Goal: Task Accomplishment & Management: Manage account settings

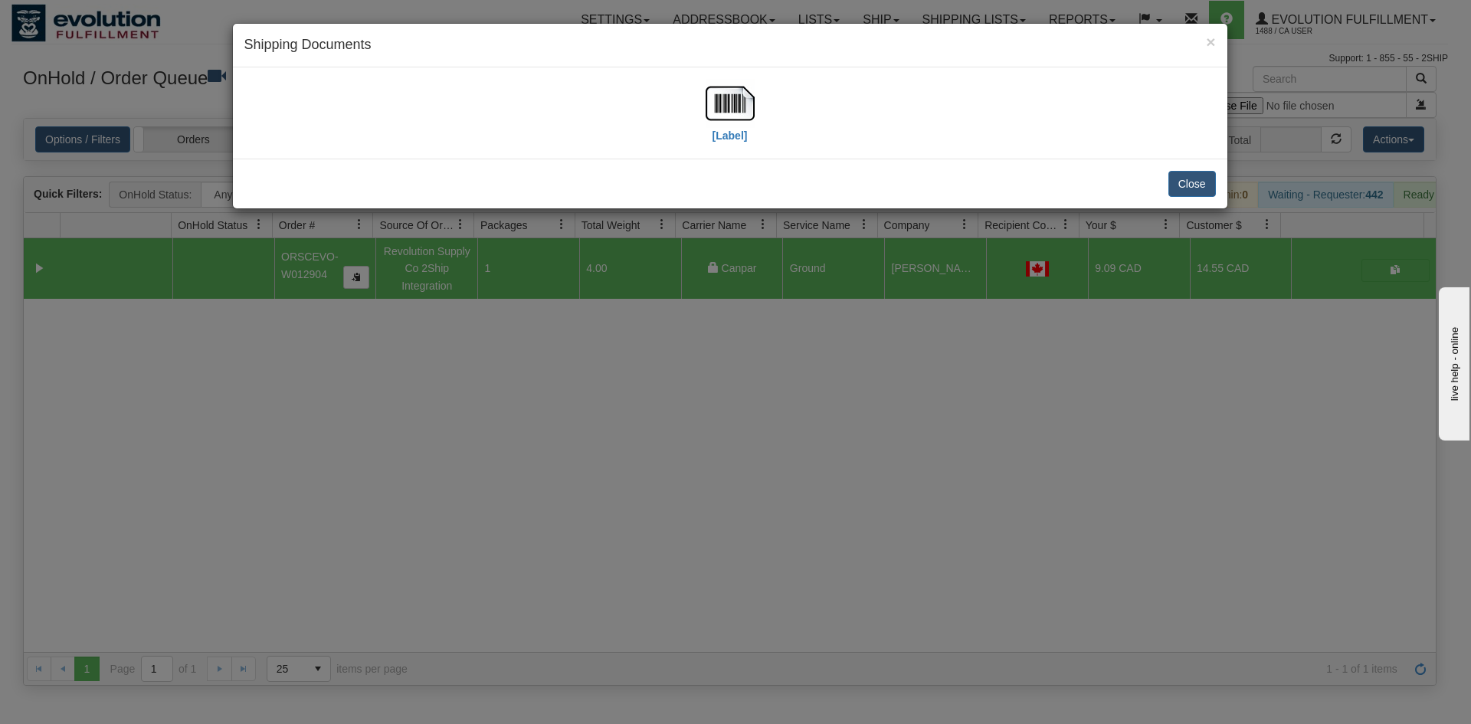
click at [1177, 202] on div "Close" at bounding box center [730, 184] width 995 height 50
click at [1172, 182] on button "Close" at bounding box center [1193, 184] width 48 height 26
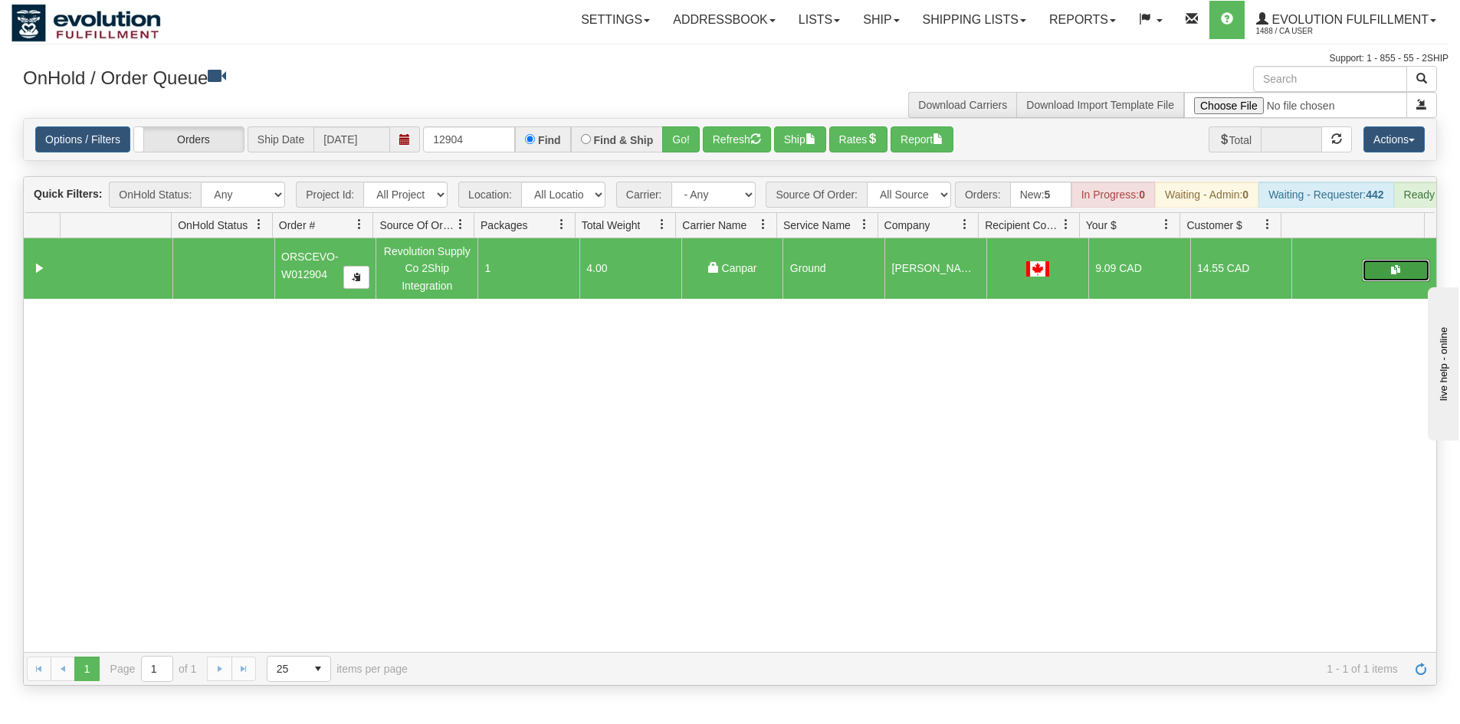
click at [1376, 272] on button "button" at bounding box center [1396, 270] width 68 height 23
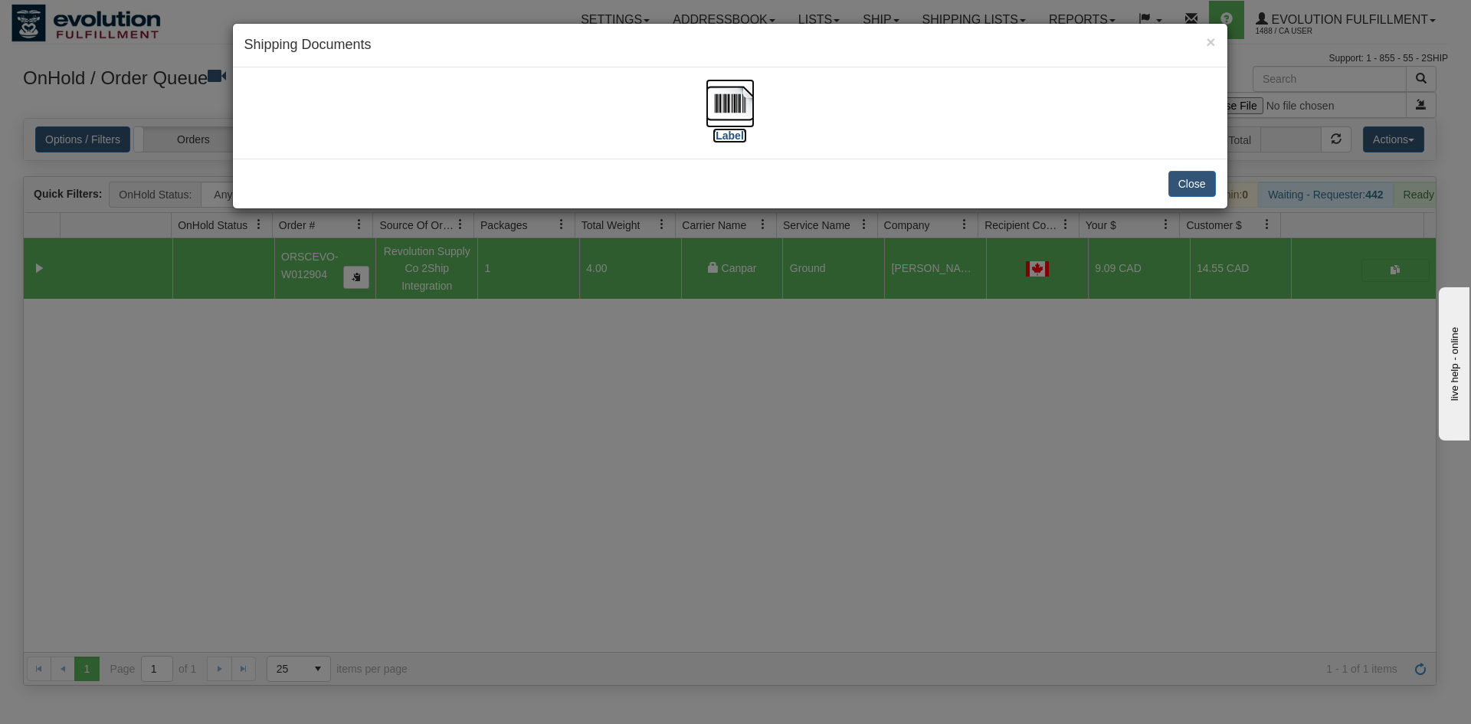
click at [729, 98] on img at bounding box center [730, 103] width 49 height 49
drag, startPoint x: 1172, startPoint y: 168, endPoint x: 1195, endPoint y: 187, distance: 29.9
click at [1174, 169] on div "Close" at bounding box center [730, 184] width 995 height 50
click at [1195, 187] on button "Close" at bounding box center [1193, 184] width 48 height 26
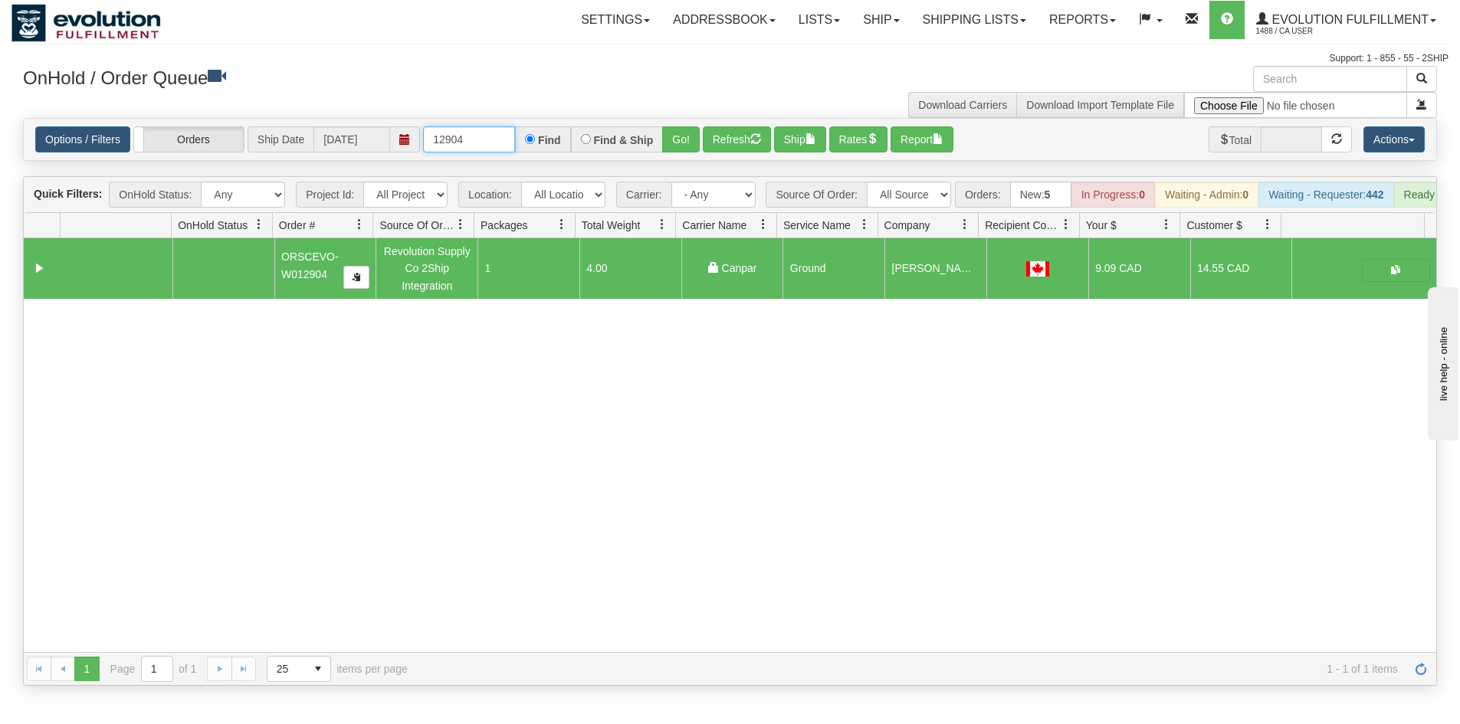
drag, startPoint x: 458, startPoint y: 144, endPoint x: 504, endPoint y: 151, distance: 46.5
click at [504, 151] on input "12904" at bounding box center [469, 139] width 92 height 26
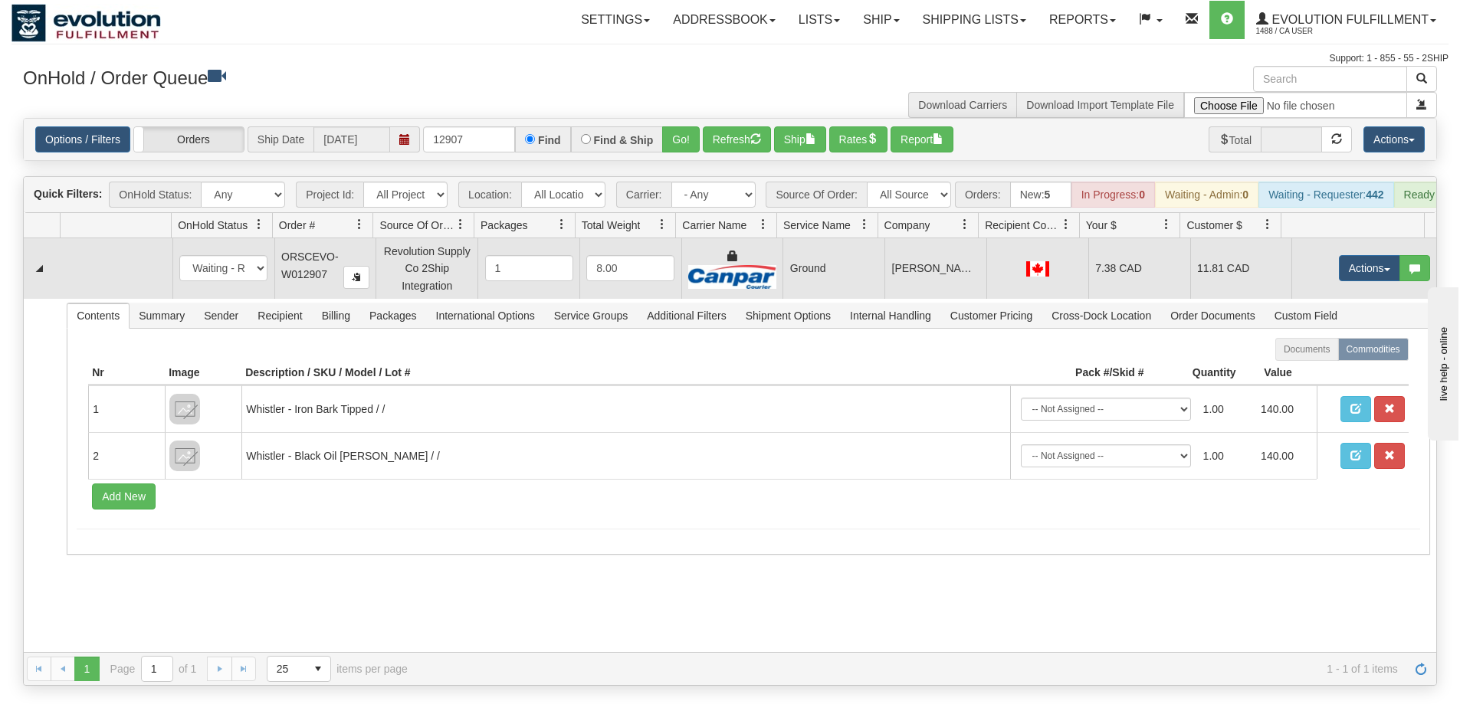
click at [861, 266] on td "Ground" at bounding box center [833, 268] width 102 height 60
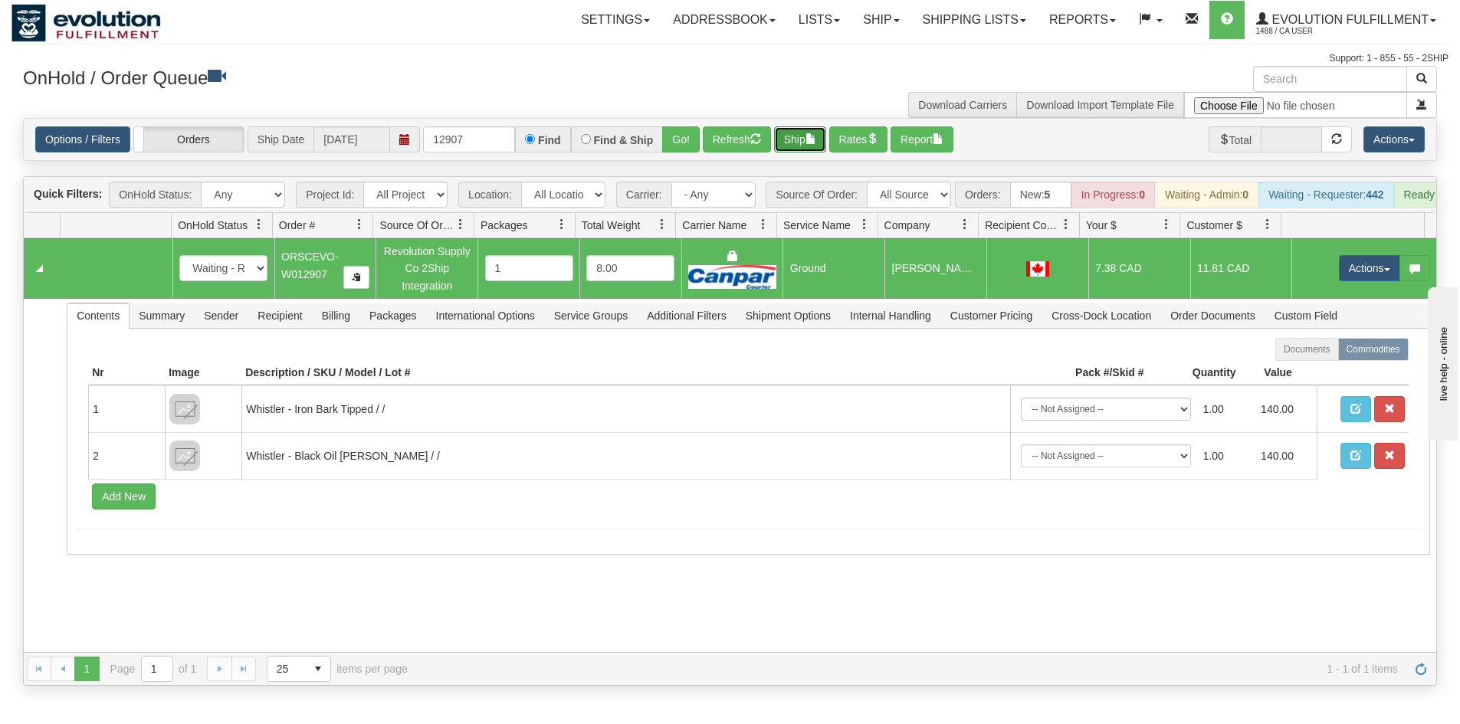
click at [801, 137] on button "Ship" at bounding box center [800, 139] width 52 height 26
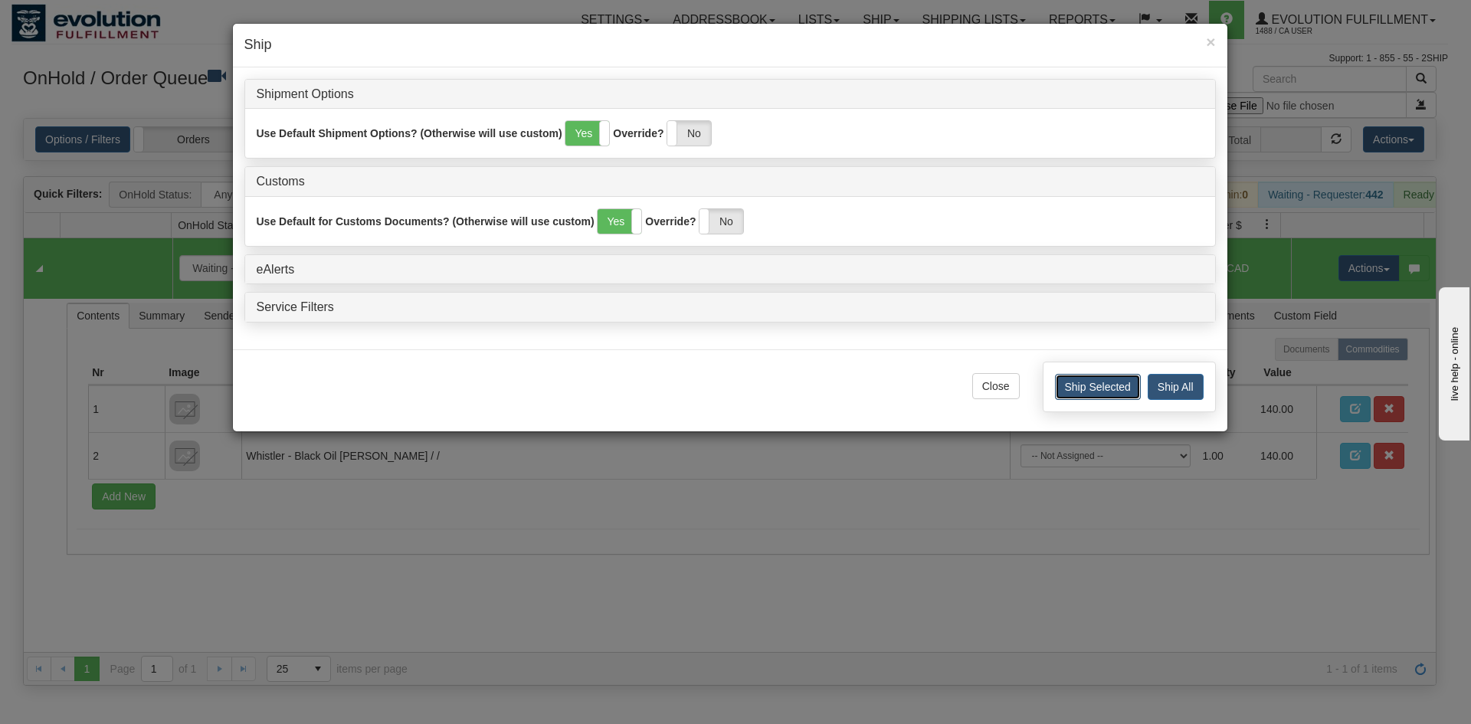
click at [1124, 382] on button "Ship Selected" at bounding box center [1098, 387] width 86 height 26
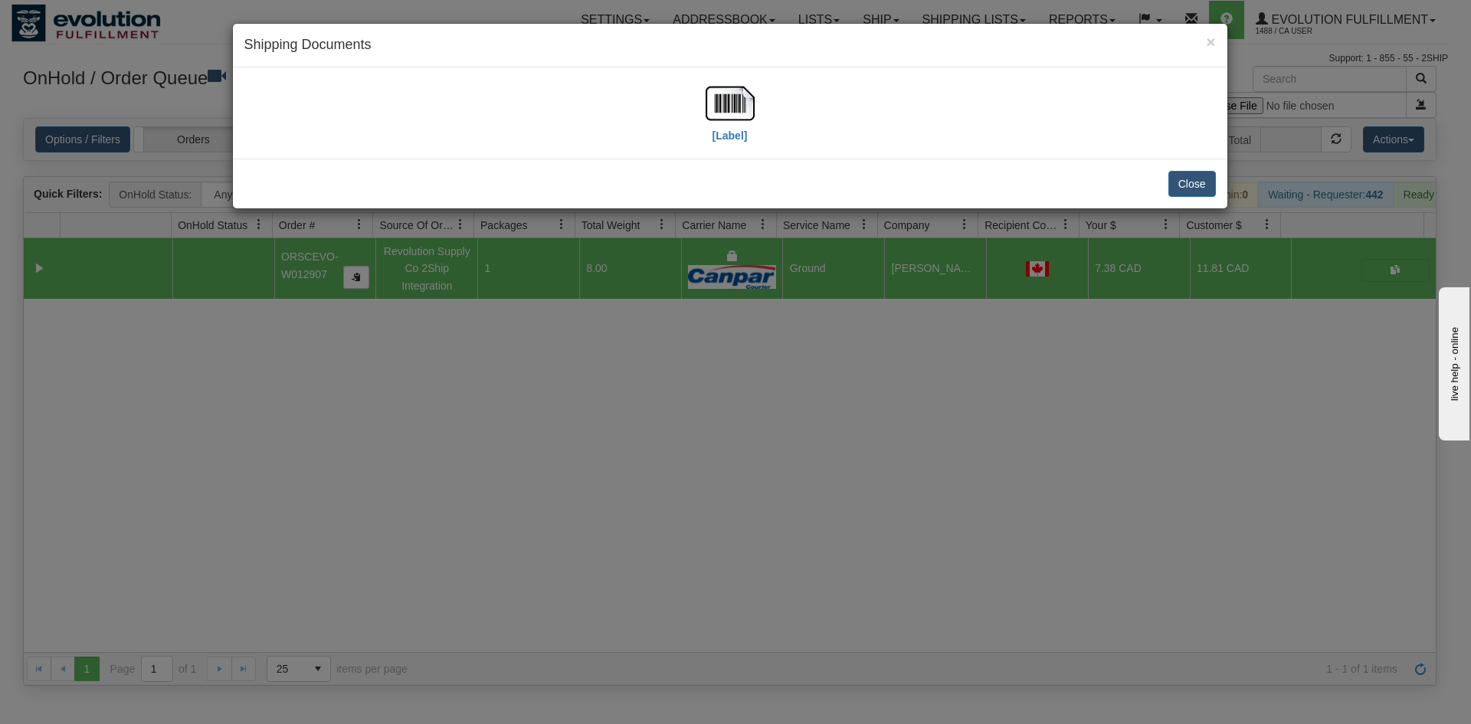
click at [756, 111] on div "[Label]" at bounding box center [730, 113] width 972 height 68
click at [744, 110] on img at bounding box center [730, 103] width 49 height 49
click at [1203, 167] on div "Close" at bounding box center [730, 184] width 995 height 50
click at [1208, 186] on button "Close" at bounding box center [1193, 184] width 48 height 26
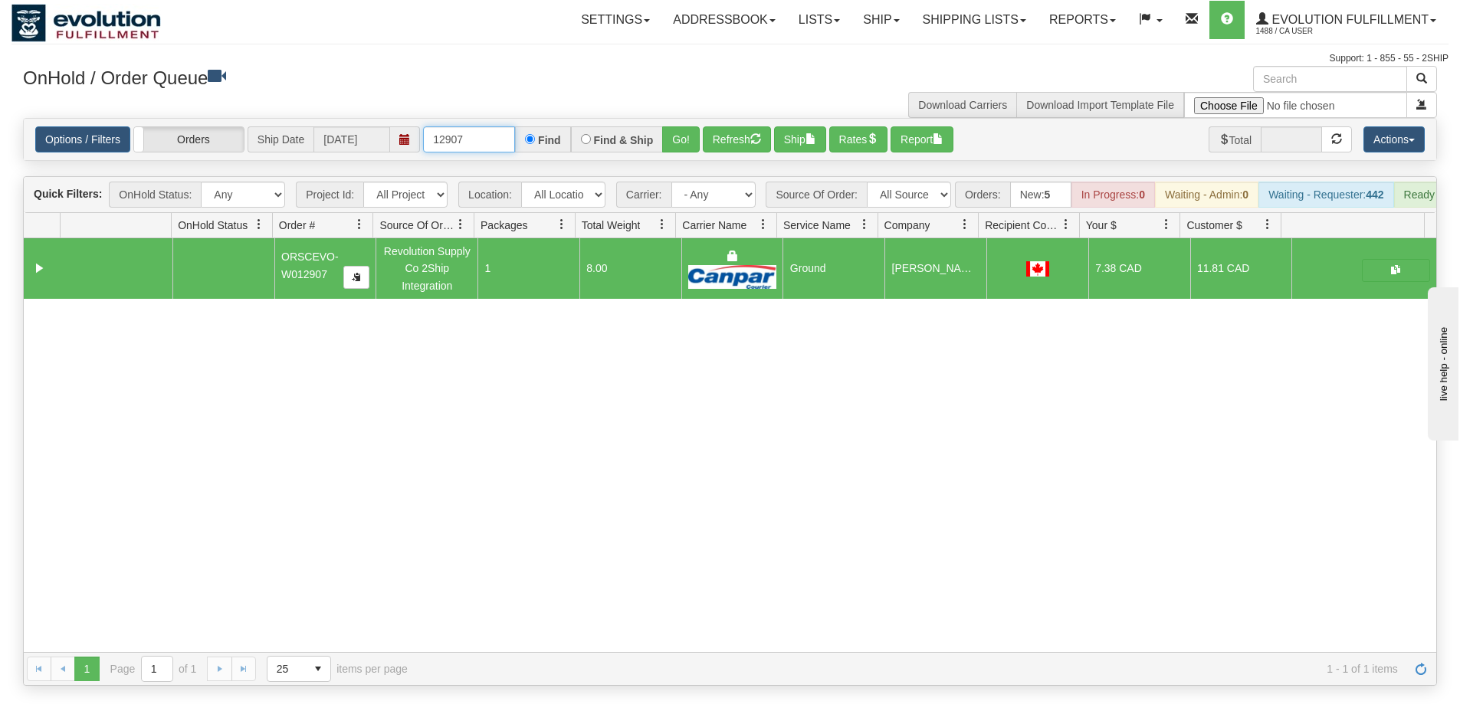
drag, startPoint x: 454, startPoint y: 151, endPoint x: 498, endPoint y: 156, distance: 44.0
click at [498, 156] on div "Options / Filters Group Shipments Orders Ship Date 10/07/2025 12907 Find Find &…" at bounding box center [730, 139] width 1412 height 41
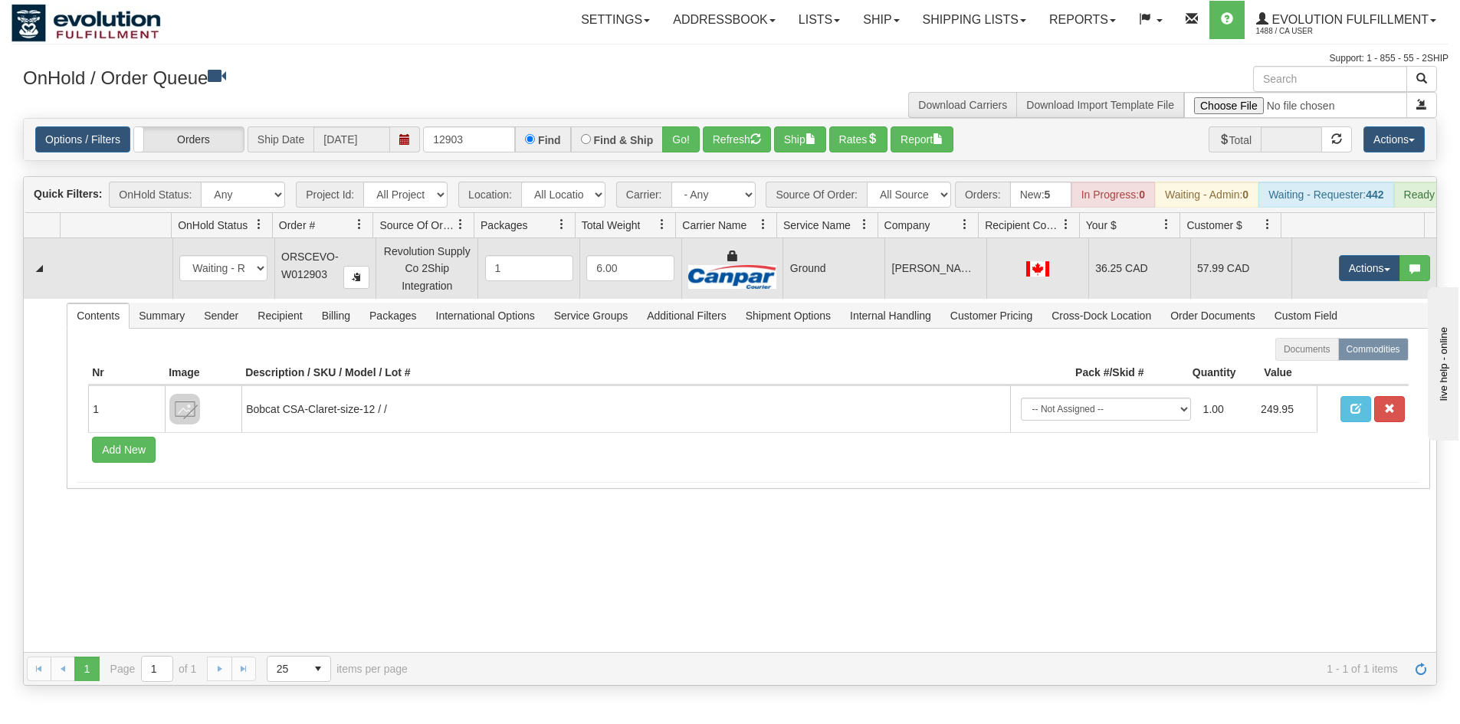
click at [927, 283] on td "SCOTT HARDIE" at bounding box center [935, 268] width 102 height 60
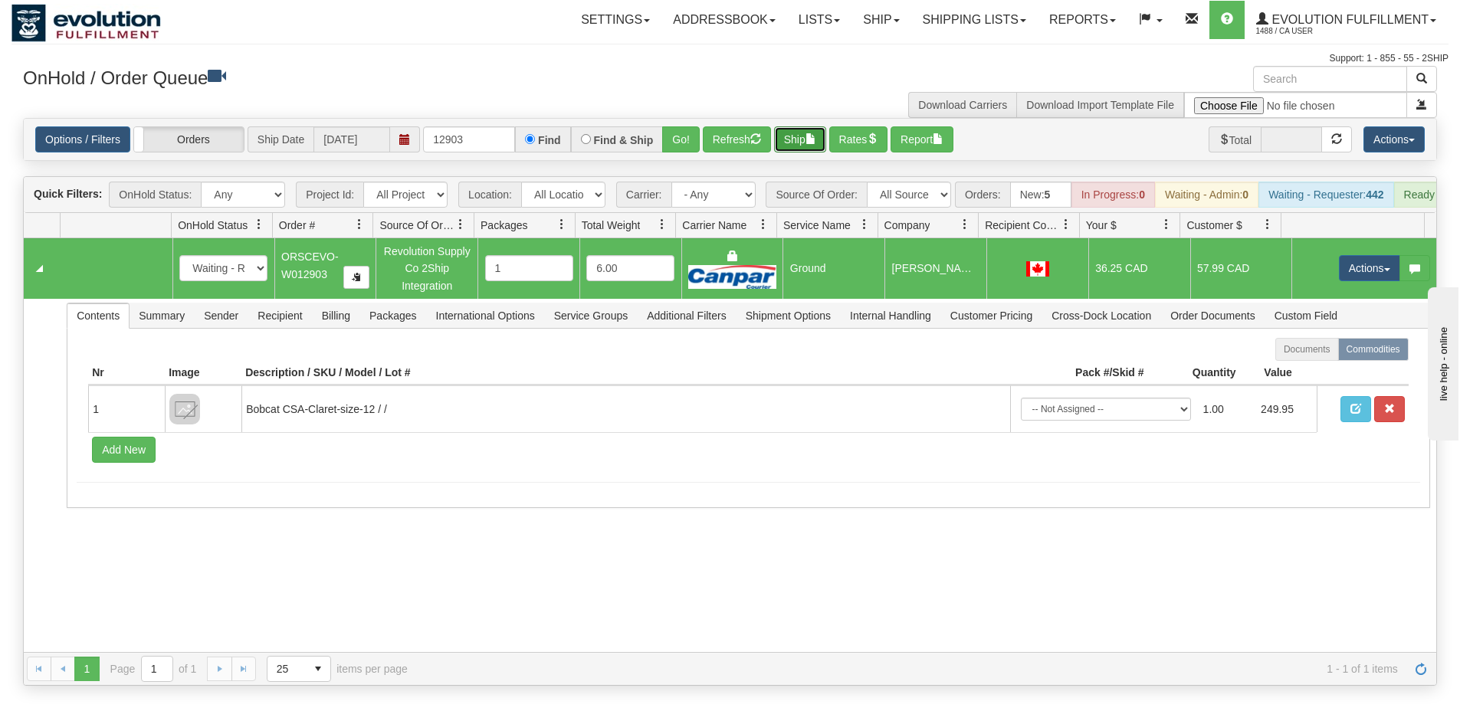
click at [805, 138] on button "Ship" at bounding box center [800, 139] width 52 height 26
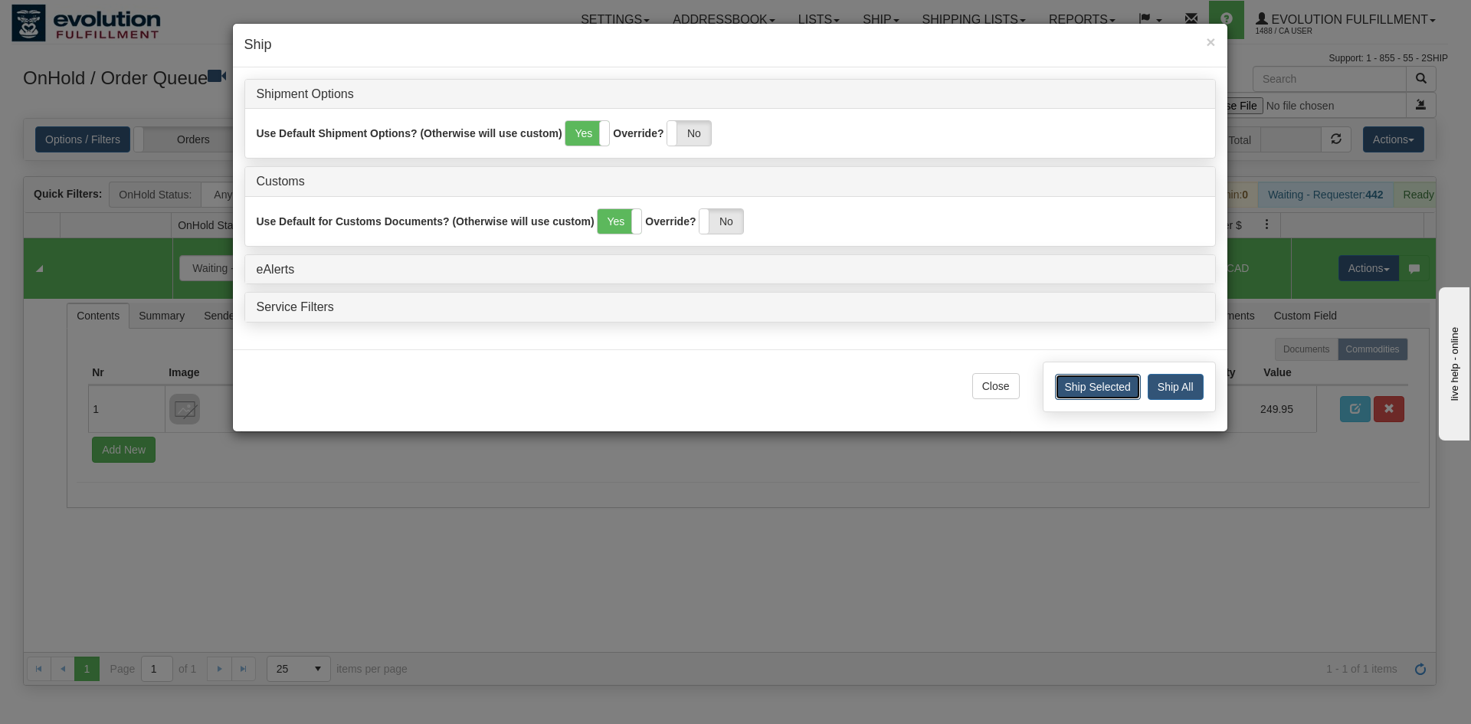
click at [1087, 381] on button "Ship Selected" at bounding box center [1098, 387] width 86 height 26
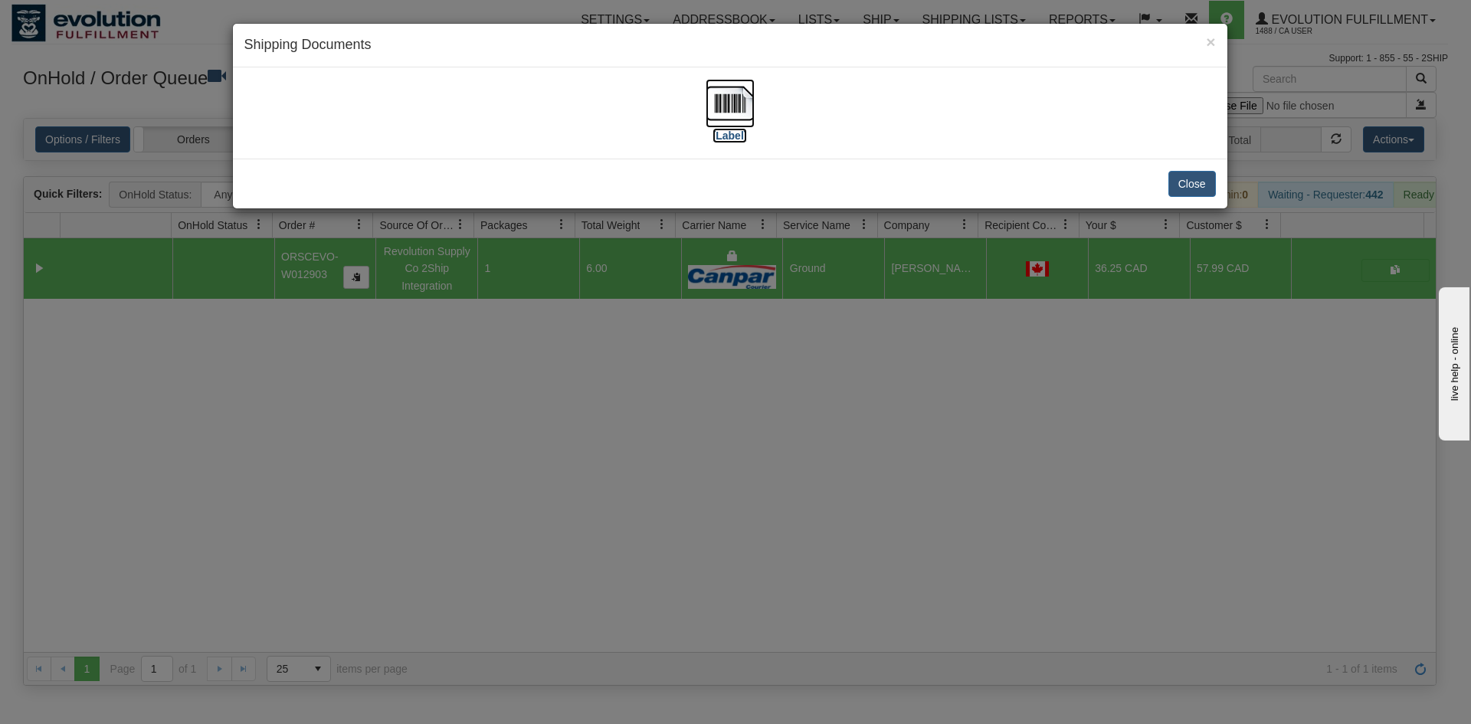
click at [719, 84] on img at bounding box center [730, 103] width 49 height 49
click at [1200, 185] on button "Close" at bounding box center [1193, 184] width 48 height 26
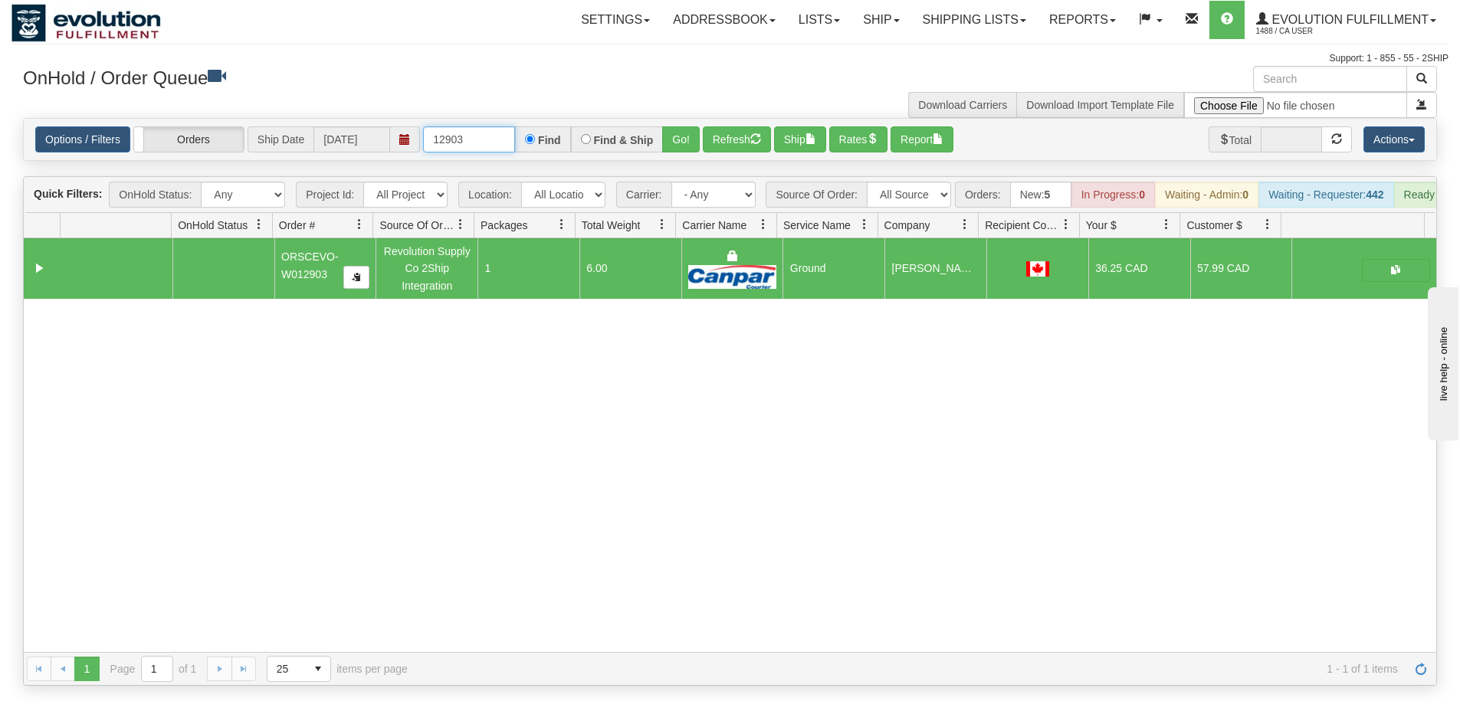
drag, startPoint x: 466, startPoint y: 138, endPoint x: 458, endPoint y: 136, distance: 7.8
click at [458, 136] on input "12903" at bounding box center [469, 139] width 92 height 26
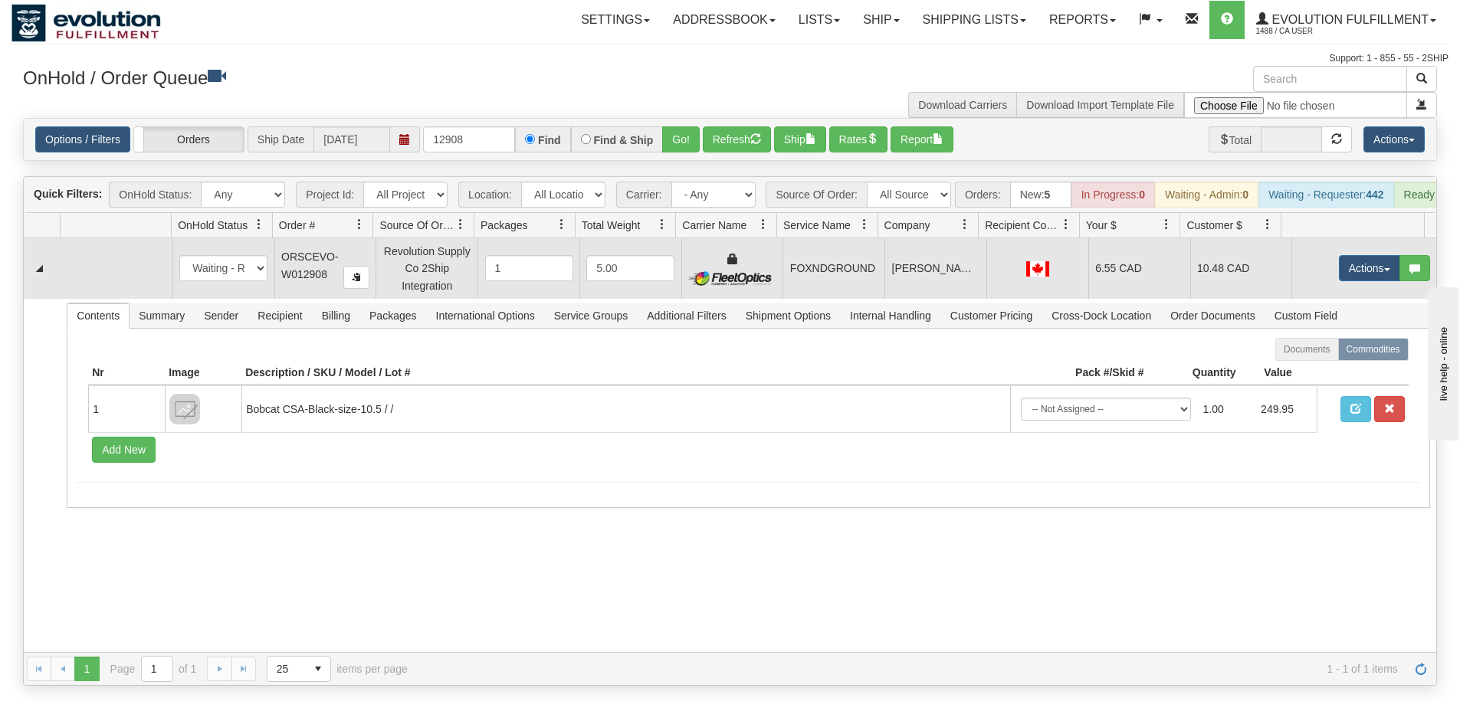
click at [896, 284] on td "JEFF MCKEEN" at bounding box center [935, 268] width 102 height 60
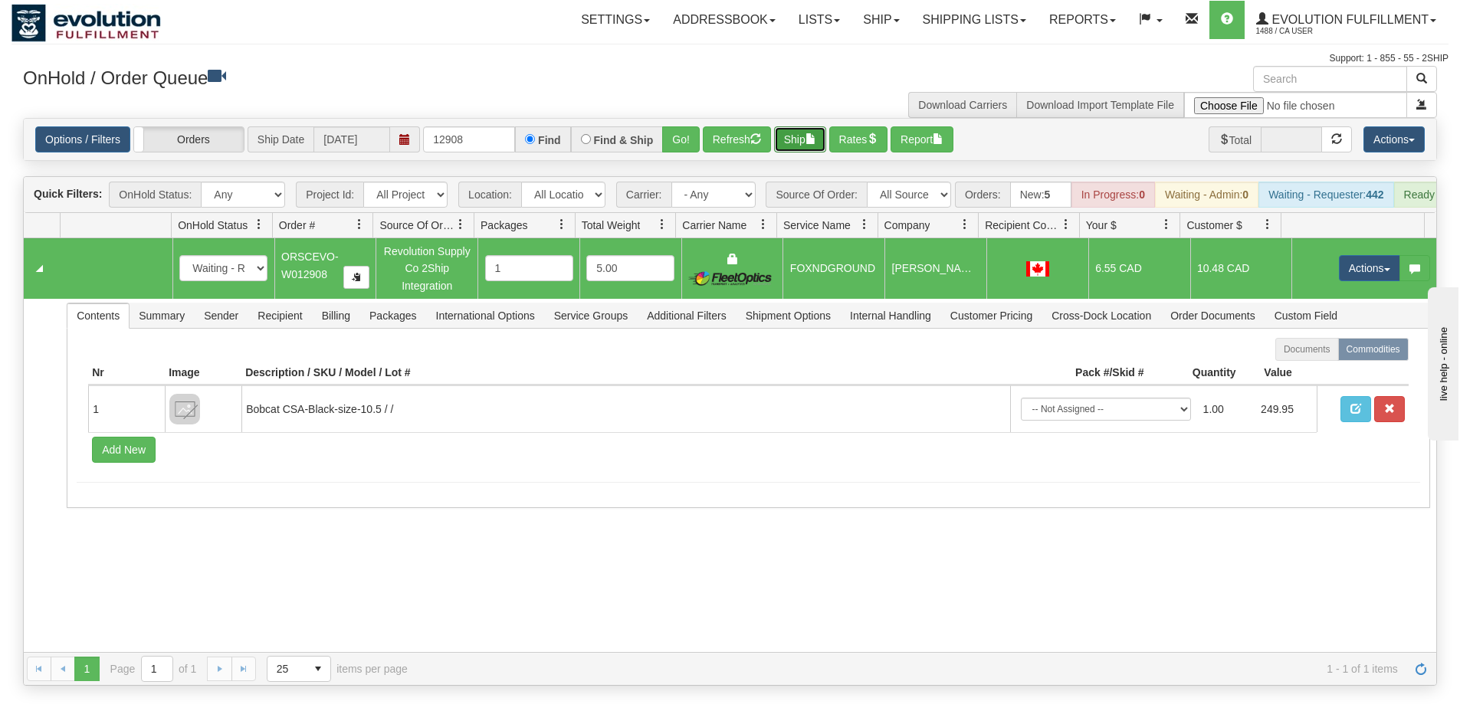
click at [803, 133] on button "Ship" at bounding box center [800, 139] width 52 height 26
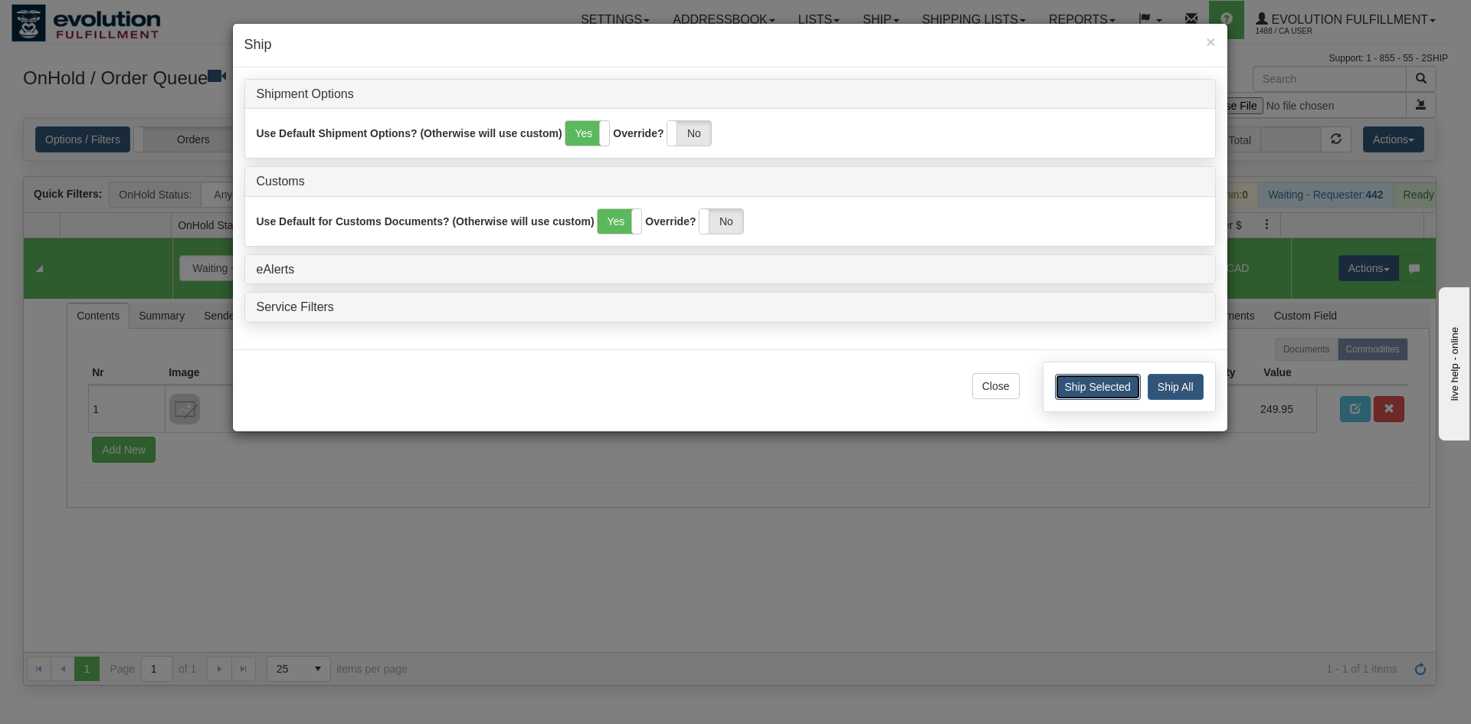
click at [1094, 390] on button "Ship Selected" at bounding box center [1098, 387] width 86 height 26
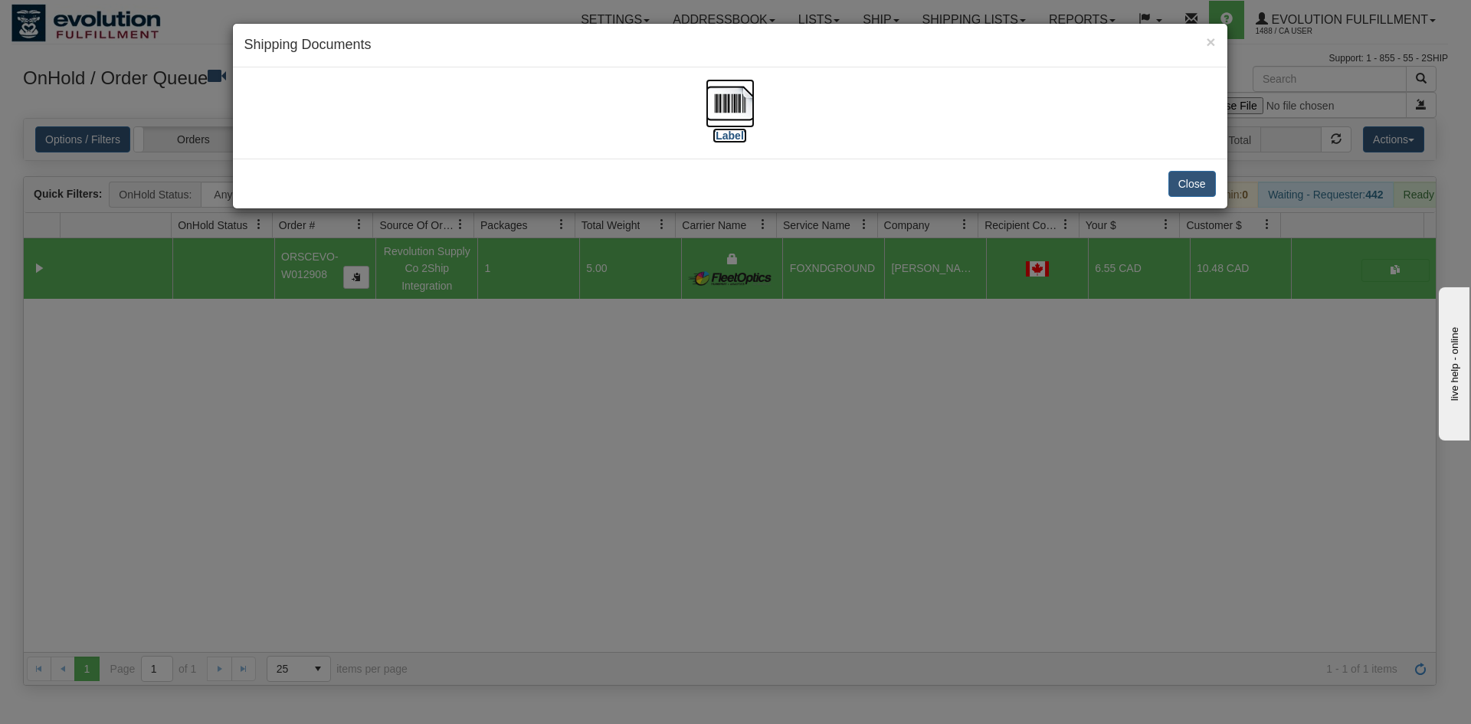
click at [738, 115] on img at bounding box center [730, 103] width 49 height 49
click at [1191, 179] on button "Close" at bounding box center [1193, 184] width 48 height 26
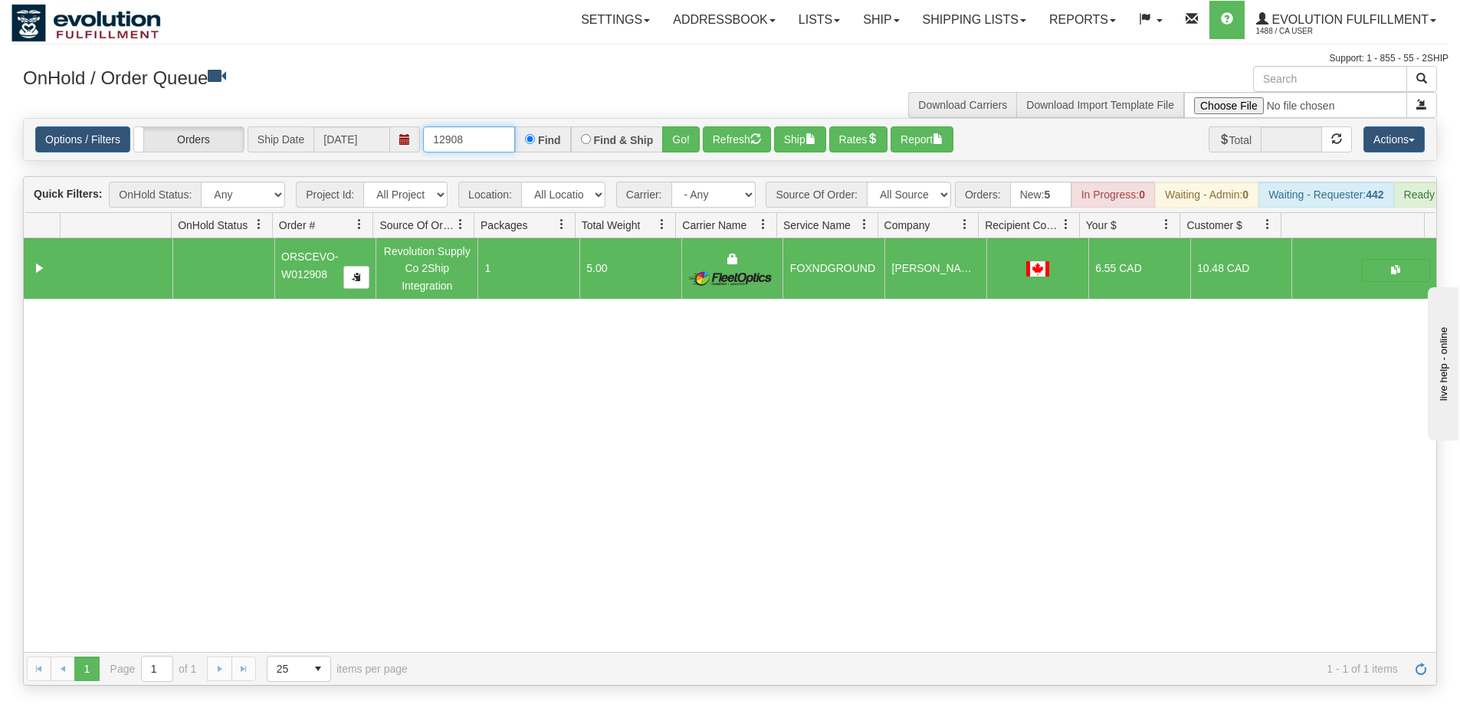
drag, startPoint x: 460, startPoint y: 140, endPoint x: 520, endPoint y: 143, distance: 60.6
click at [520, 143] on div "12908 Find Find & Ship Go!" at bounding box center [561, 139] width 277 height 26
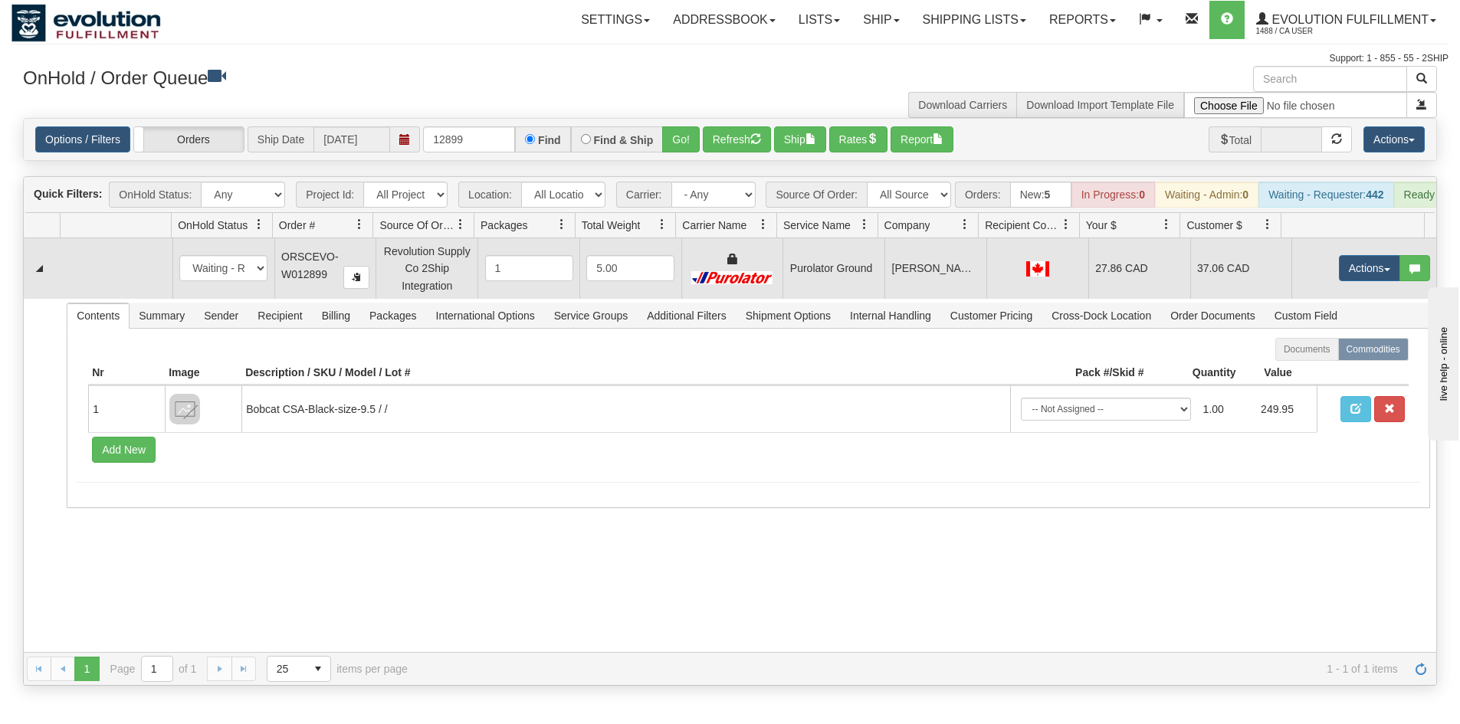
click at [820, 292] on td "Purolator Ground" at bounding box center [833, 268] width 102 height 60
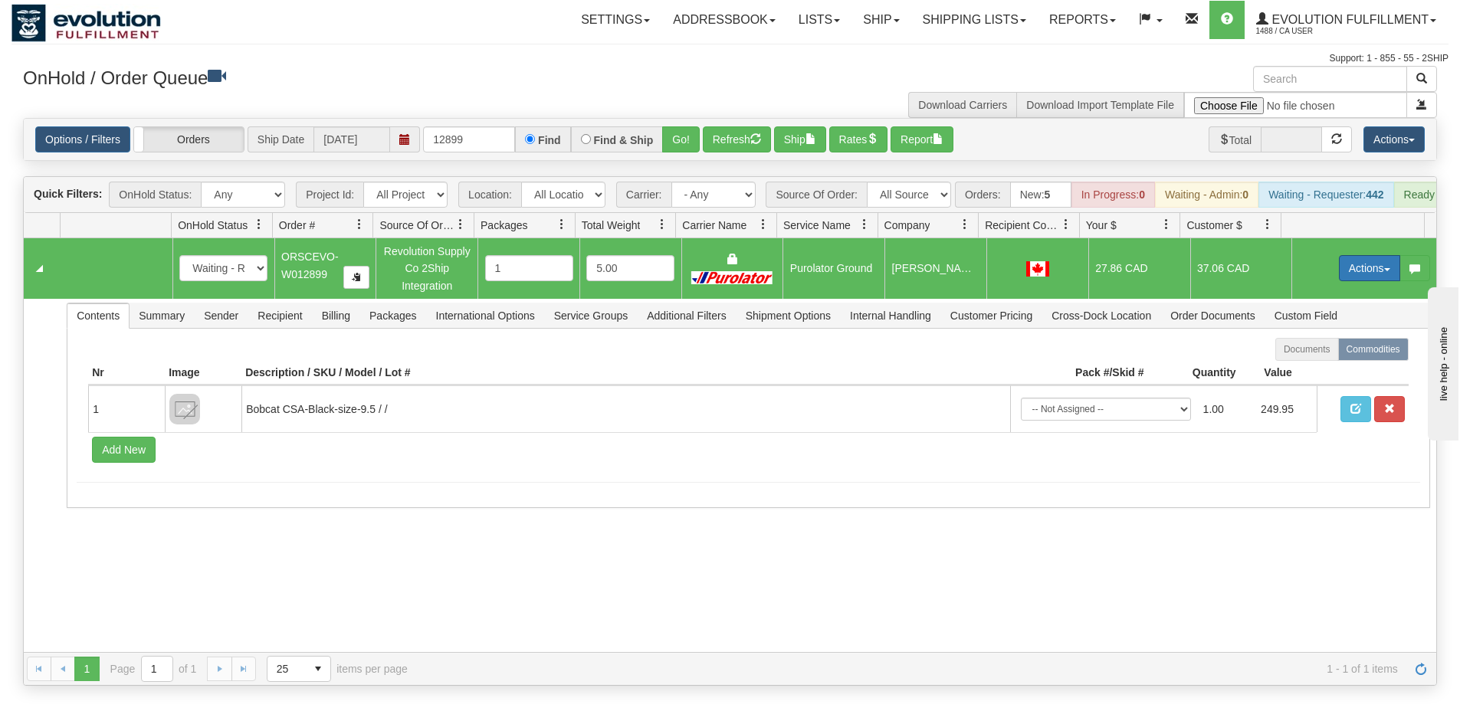
click at [1356, 281] on button "Actions" at bounding box center [1369, 268] width 61 height 26
click at [1303, 343] on span "Rate All Services" at bounding box center [1338, 337] width 92 height 12
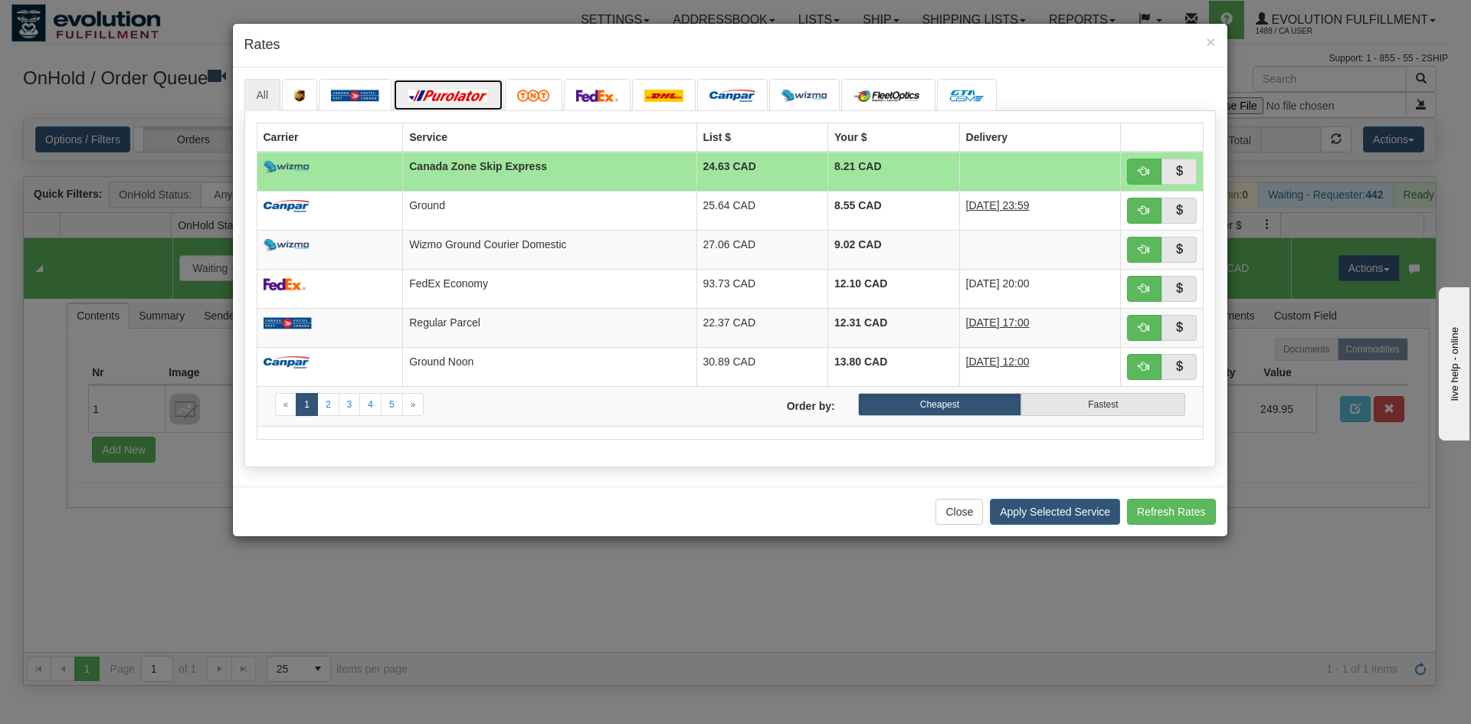
click at [454, 101] on img at bounding box center [448, 96] width 86 height 12
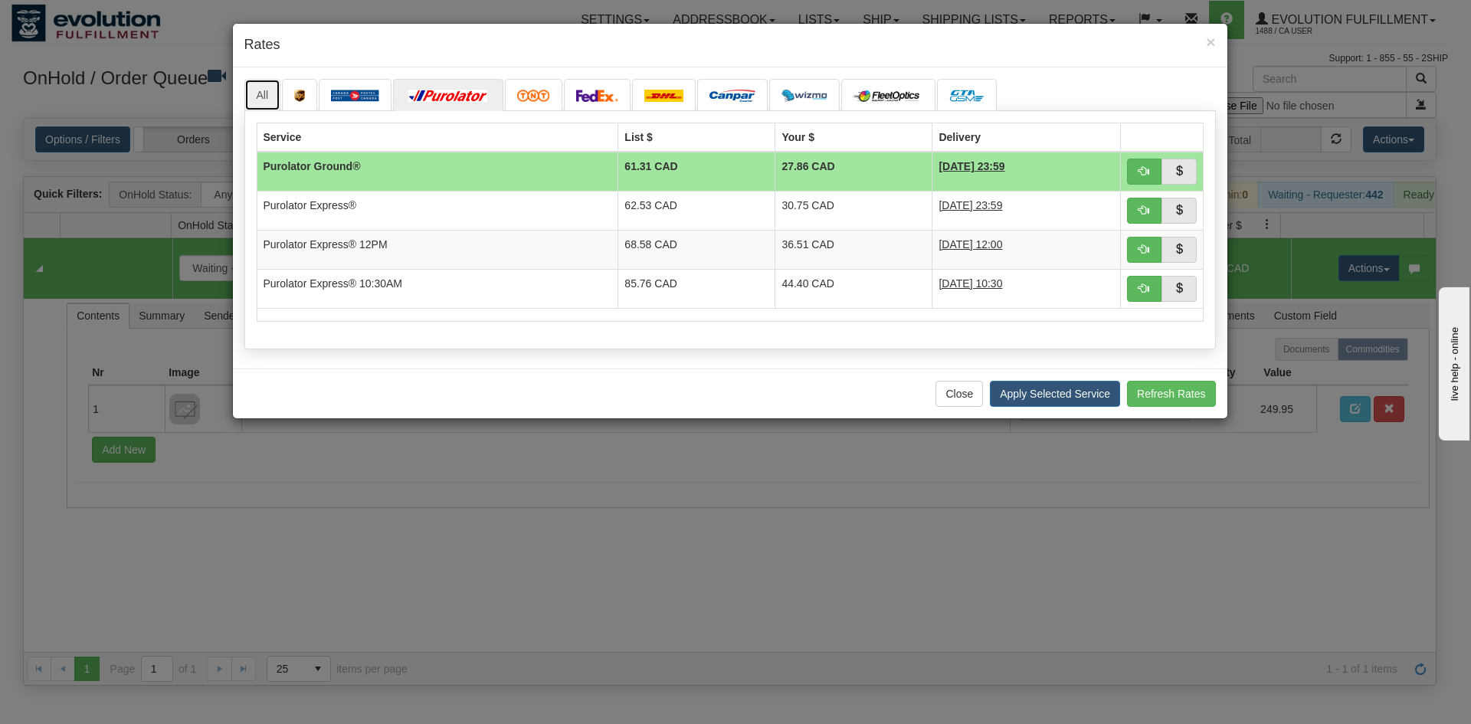
click at [257, 97] on link "All" at bounding box center [262, 95] width 37 height 32
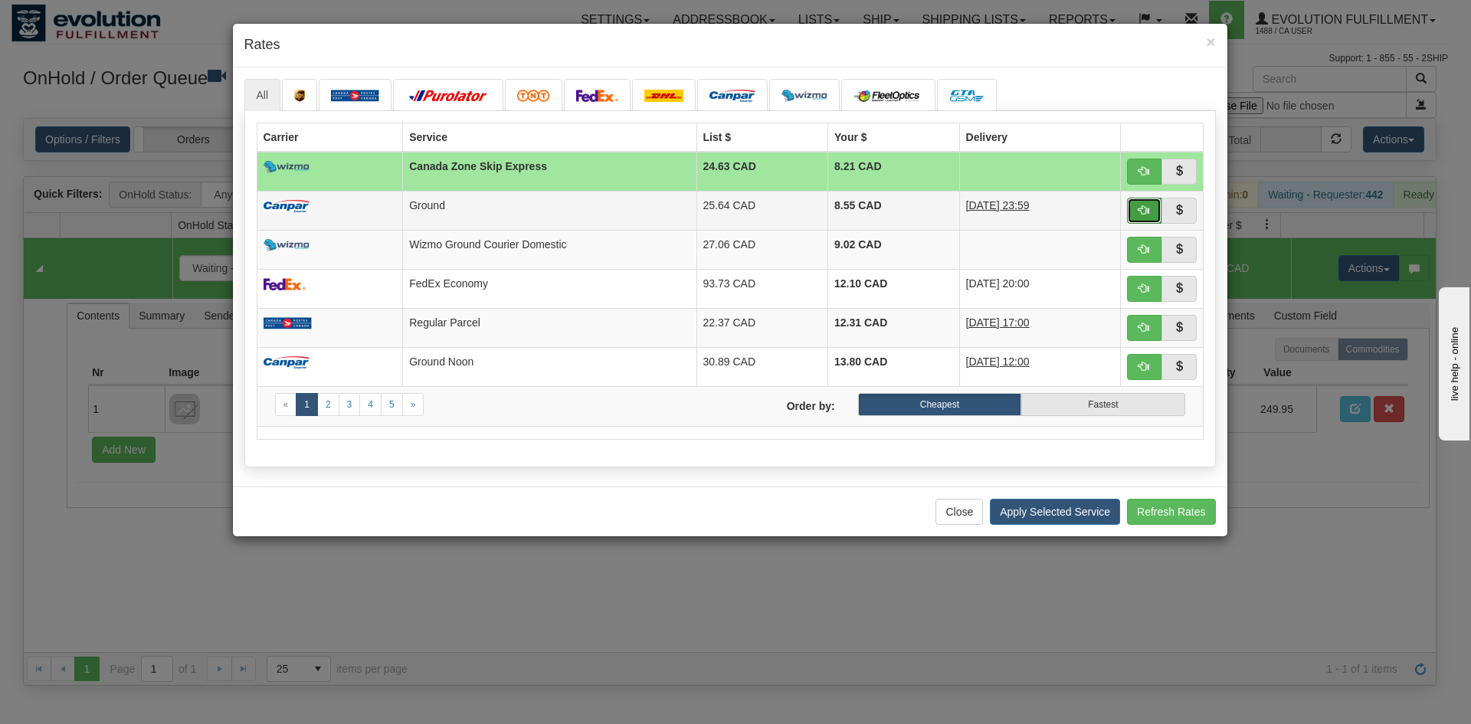
click at [1149, 213] on span "button" at bounding box center [1144, 210] width 11 height 11
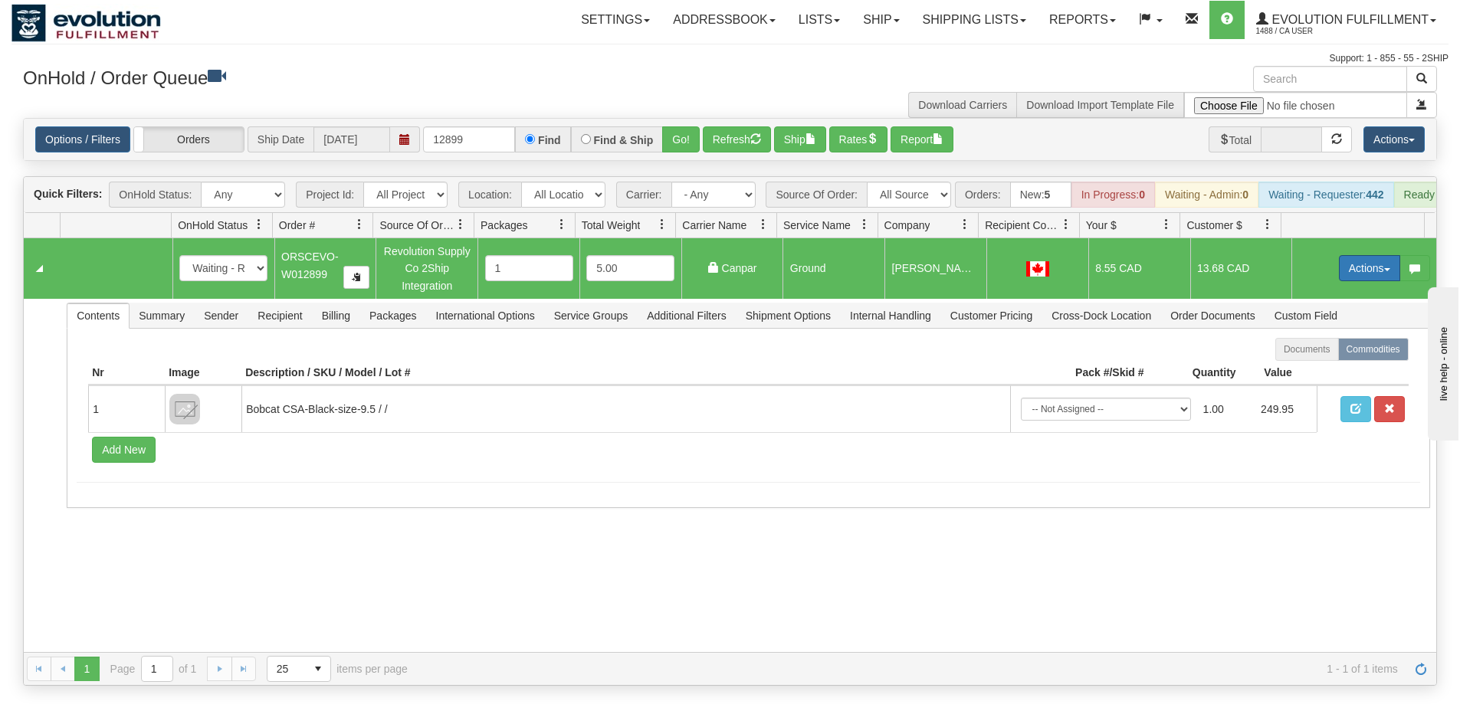
click at [1339, 281] on button "Actions" at bounding box center [1369, 268] width 61 height 26
click at [1314, 343] on span "Rate All Services" at bounding box center [1338, 337] width 92 height 12
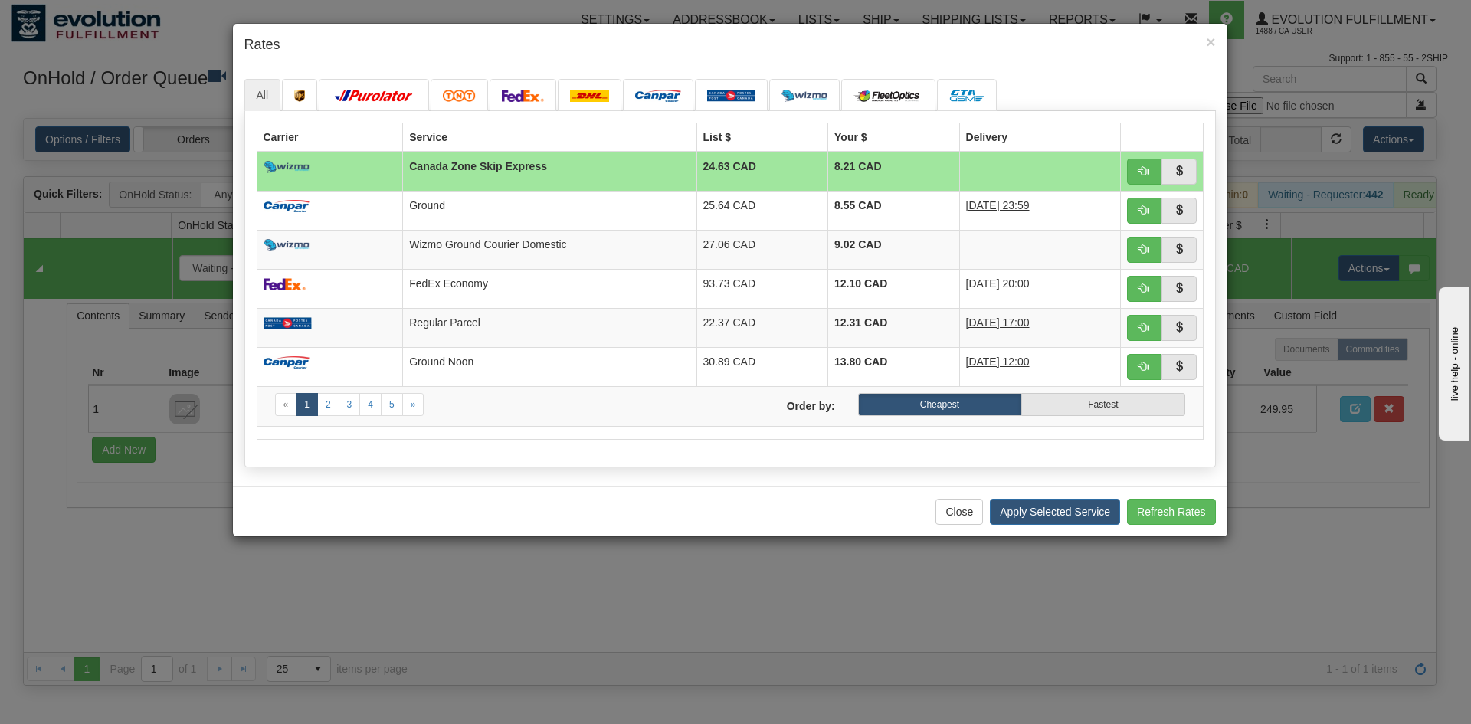
click at [1203, 54] on h4 "Rates" at bounding box center [730, 45] width 972 height 20
click at [1219, 43] on div "× Rates" at bounding box center [730, 46] width 995 height 44
click at [1213, 42] on span "×" at bounding box center [1210, 42] width 9 height 18
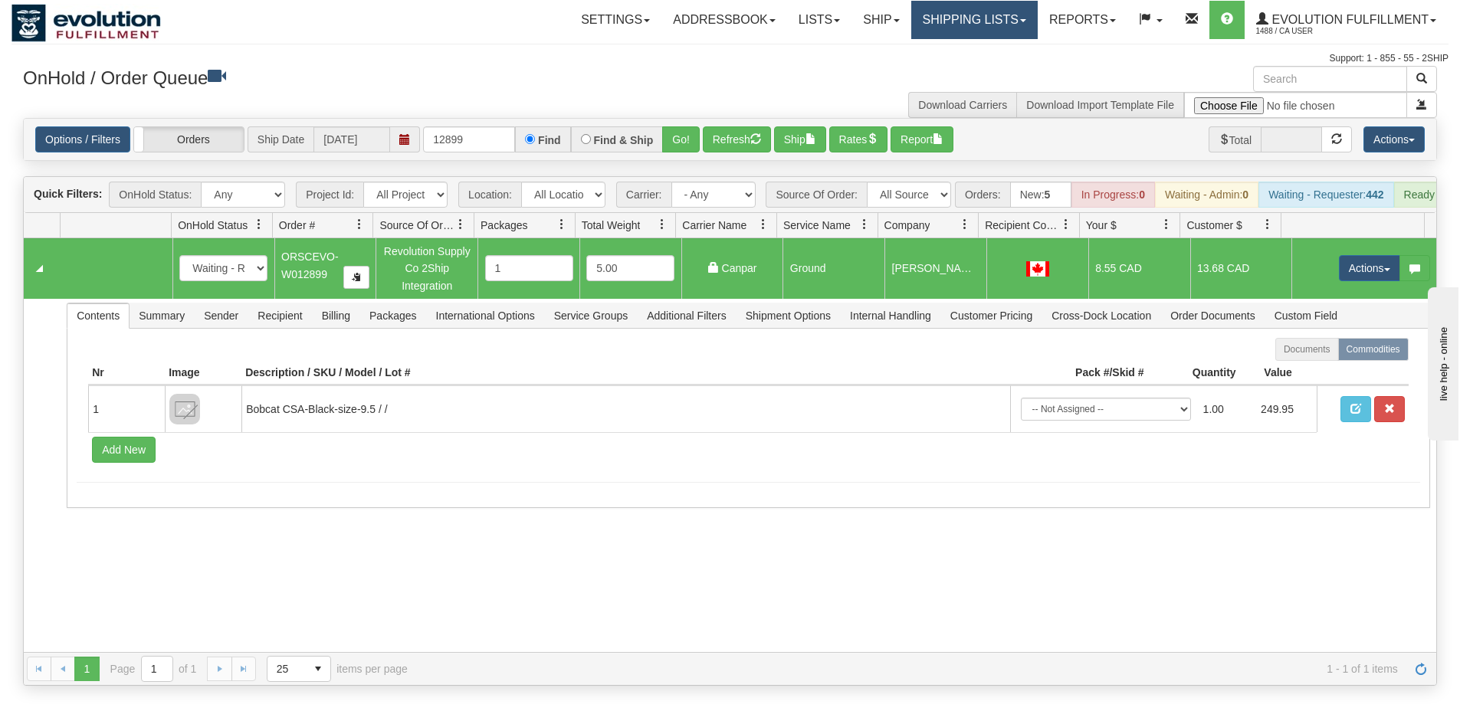
click at [943, 28] on link "Shipping lists" at bounding box center [974, 20] width 126 height 38
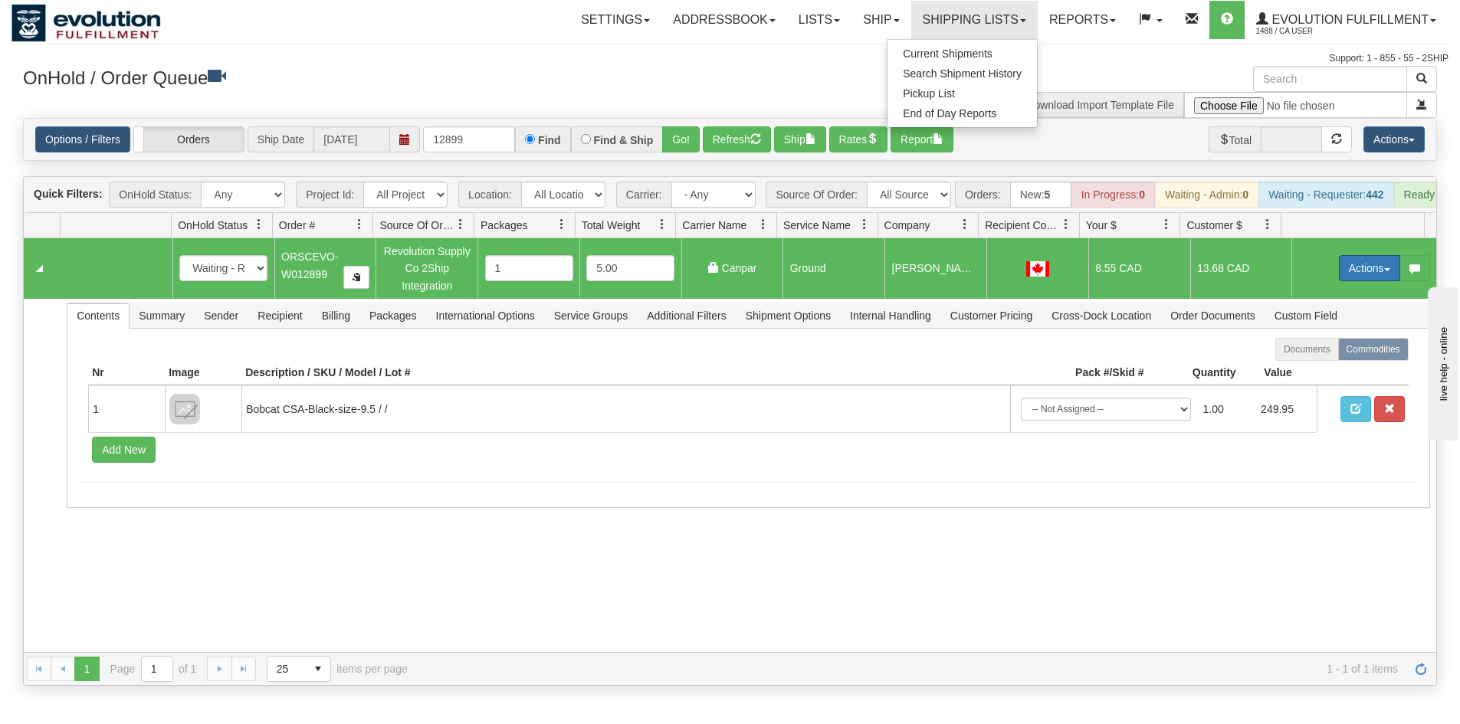
click at [1353, 274] on button "Actions" at bounding box center [1369, 268] width 61 height 26
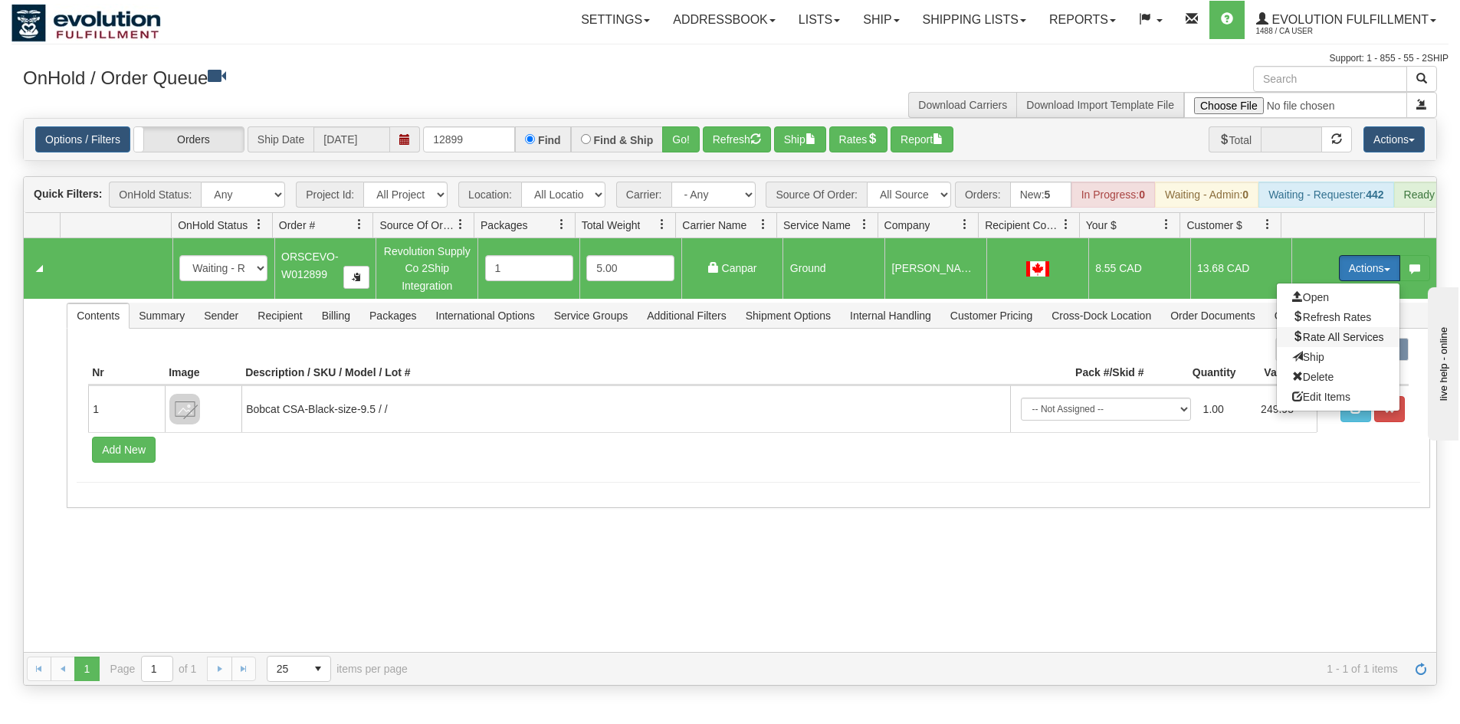
click at [1369, 343] on span "Rate All Services" at bounding box center [1338, 337] width 92 height 12
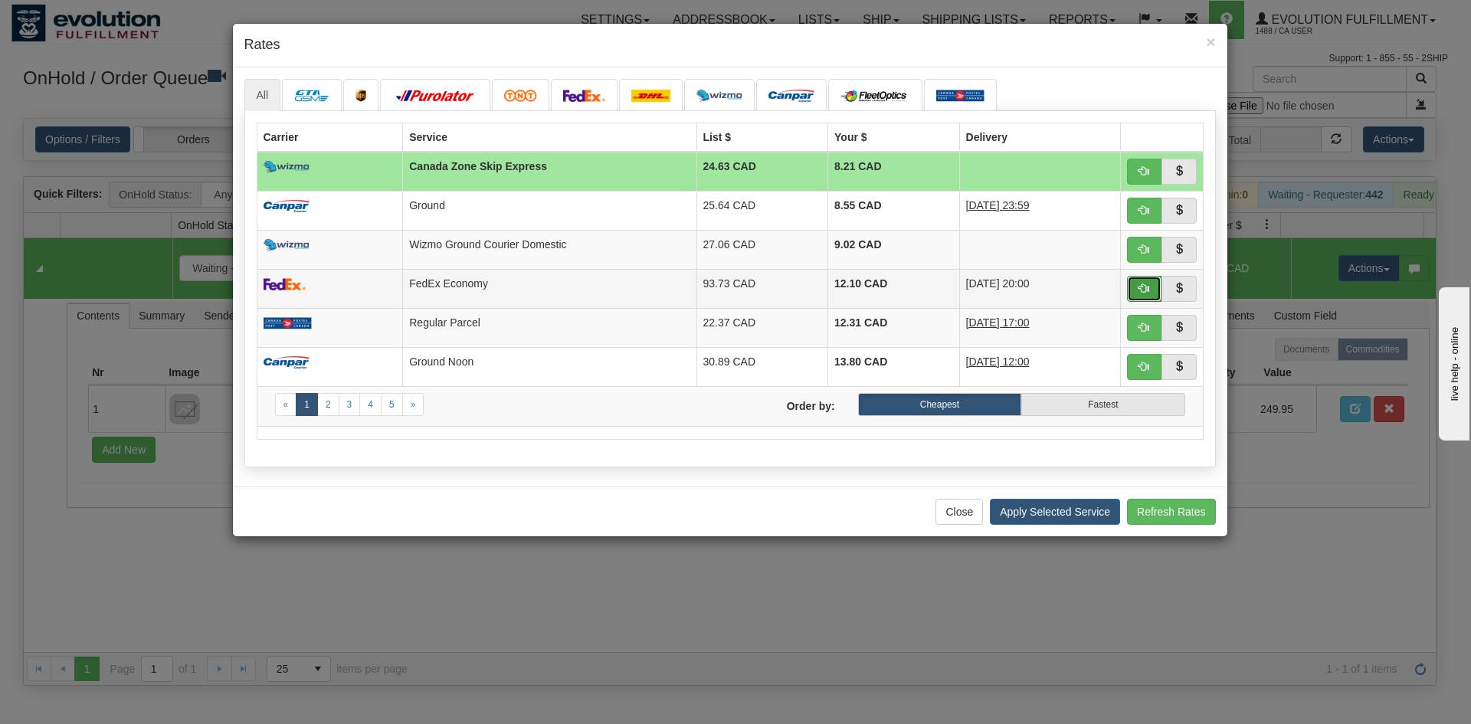
click at [1137, 289] on button "button" at bounding box center [1144, 289] width 35 height 26
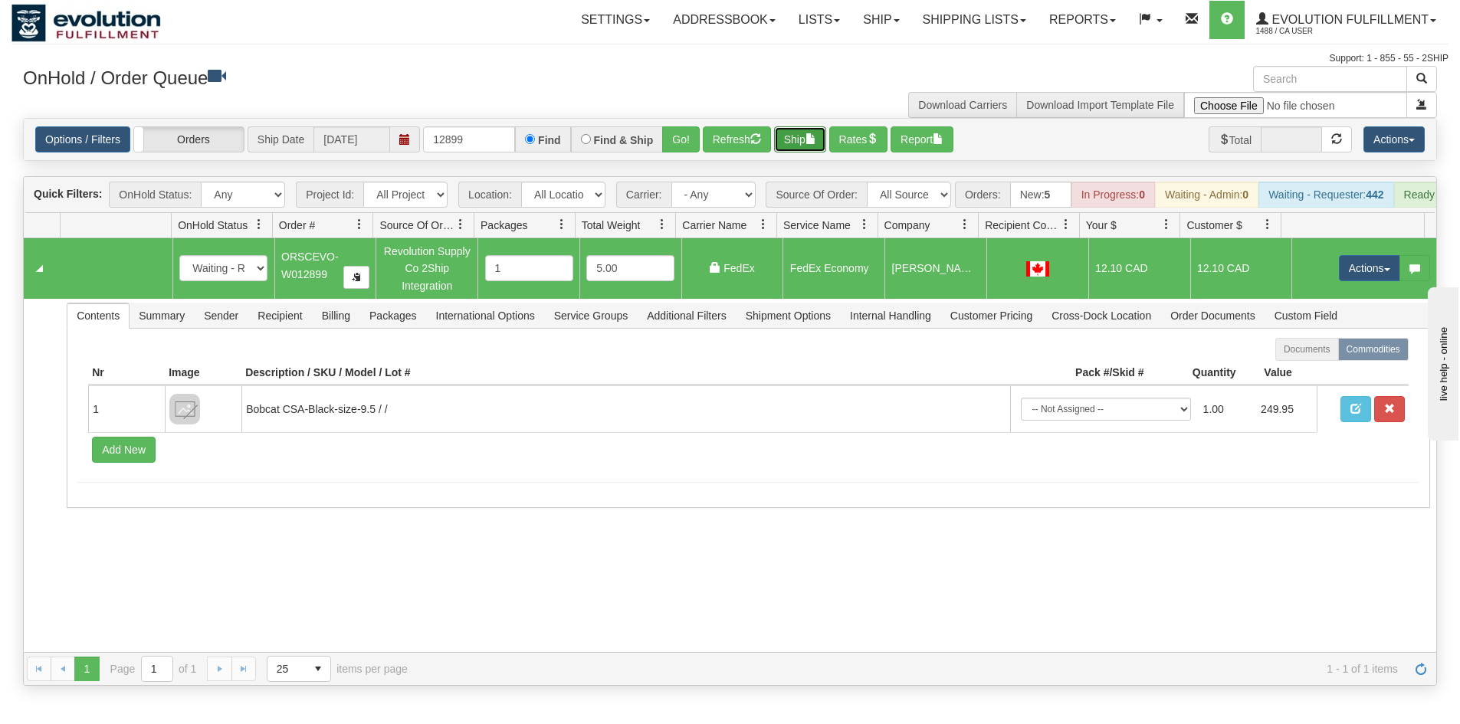
click at [808, 142] on button "Ship" at bounding box center [800, 139] width 52 height 26
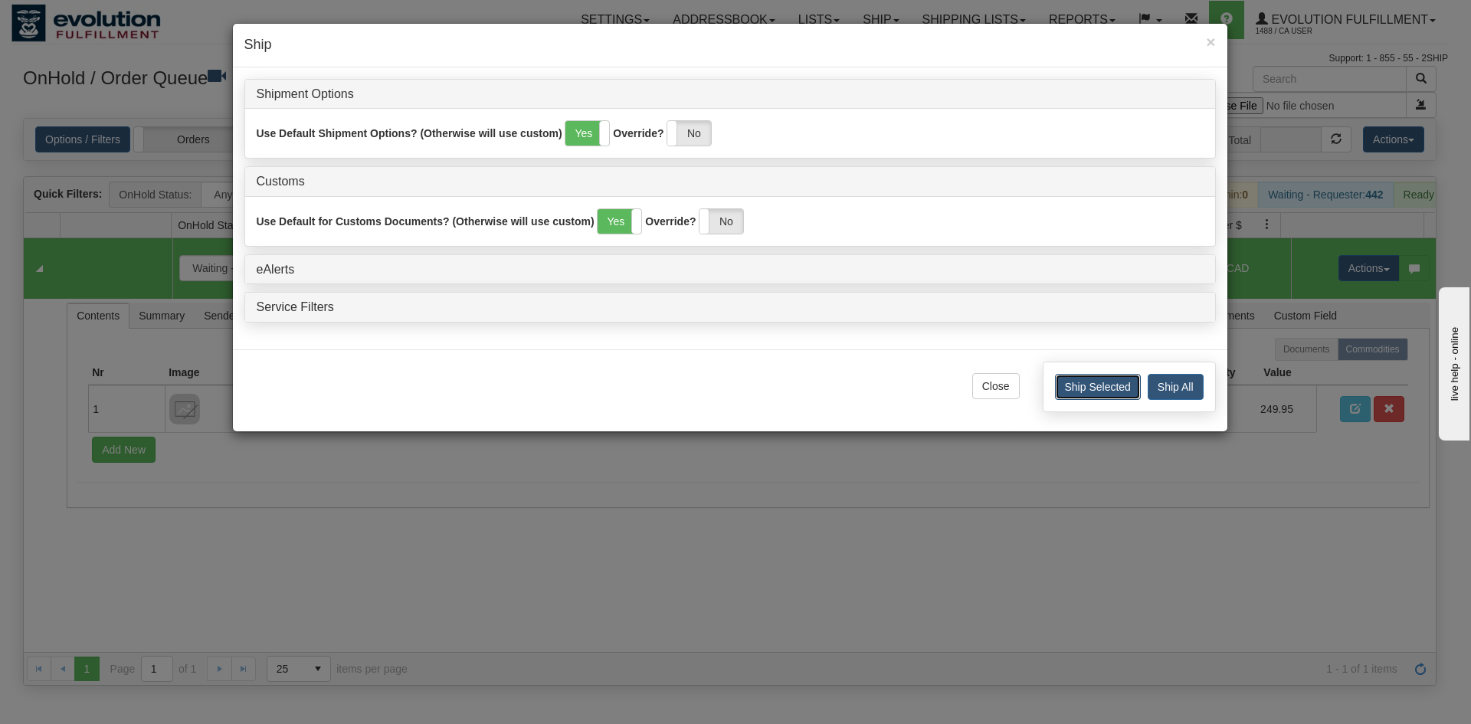
click at [1124, 385] on button "Ship Selected" at bounding box center [1098, 387] width 86 height 26
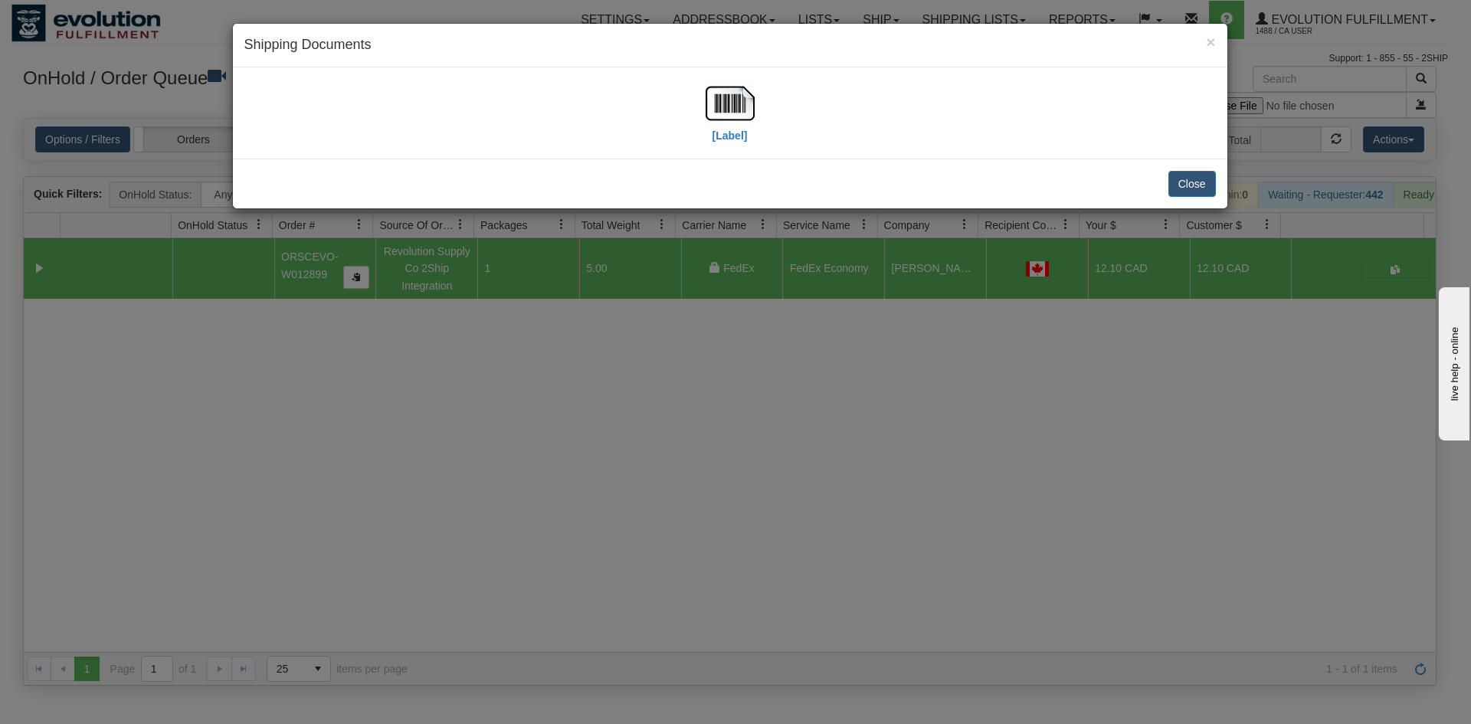
click at [703, 92] on div "[Label]" at bounding box center [730, 113] width 972 height 68
click at [710, 93] on img at bounding box center [730, 103] width 49 height 49
drag, startPoint x: 1197, startPoint y: 172, endPoint x: 602, endPoint y: 156, distance: 594.9
click at [1196, 173] on button "Close" at bounding box center [1193, 184] width 48 height 26
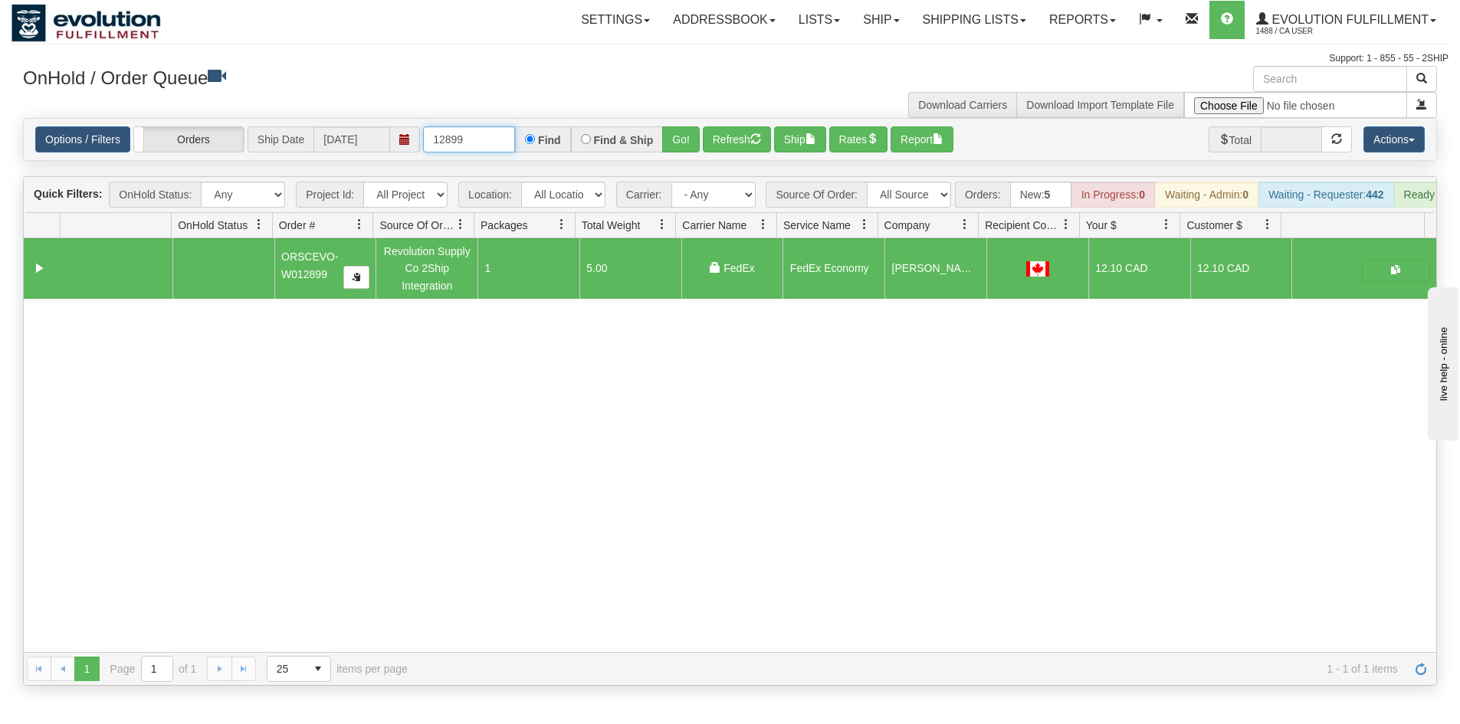
drag, startPoint x: 457, startPoint y: 137, endPoint x: 487, endPoint y: 139, distance: 29.9
click at [487, 139] on input "12899" at bounding box center [469, 139] width 92 height 26
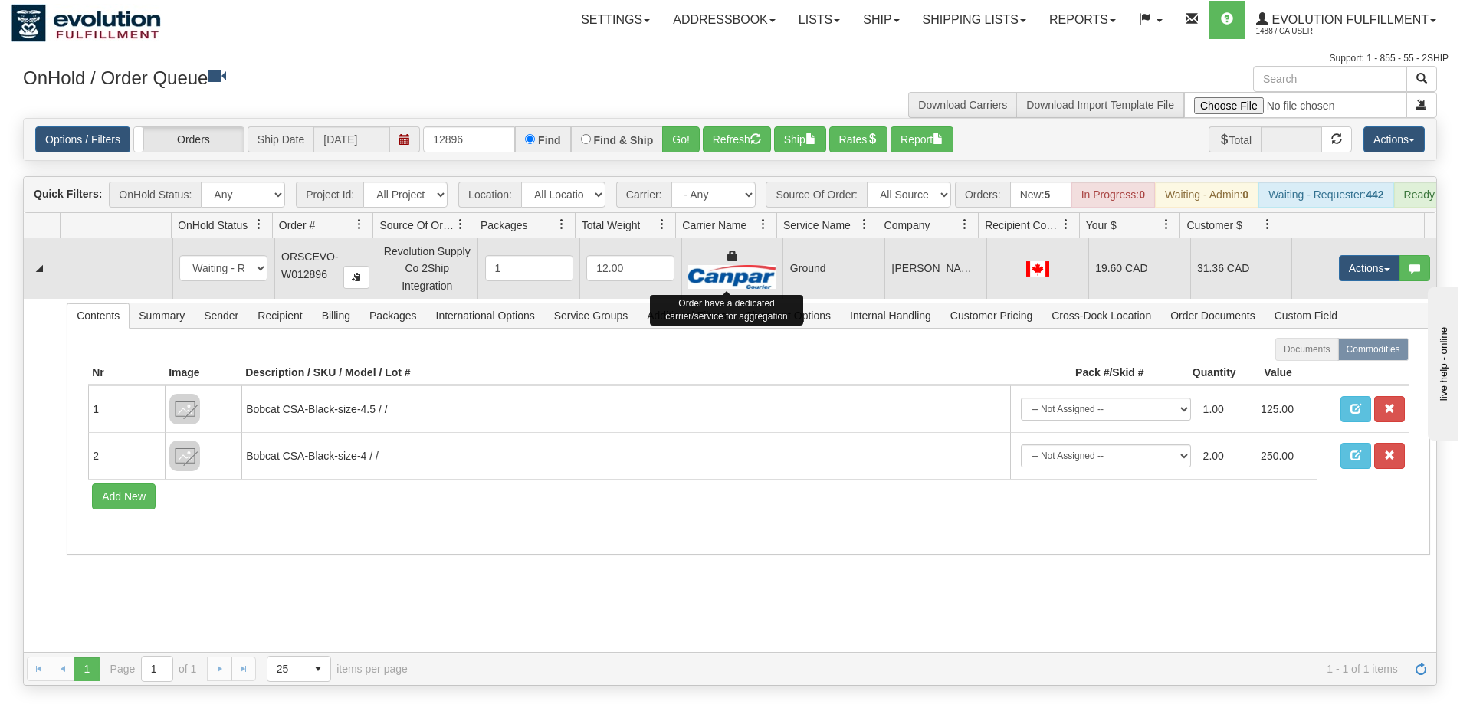
click at [732, 277] on img at bounding box center [732, 277] width 88 height 24
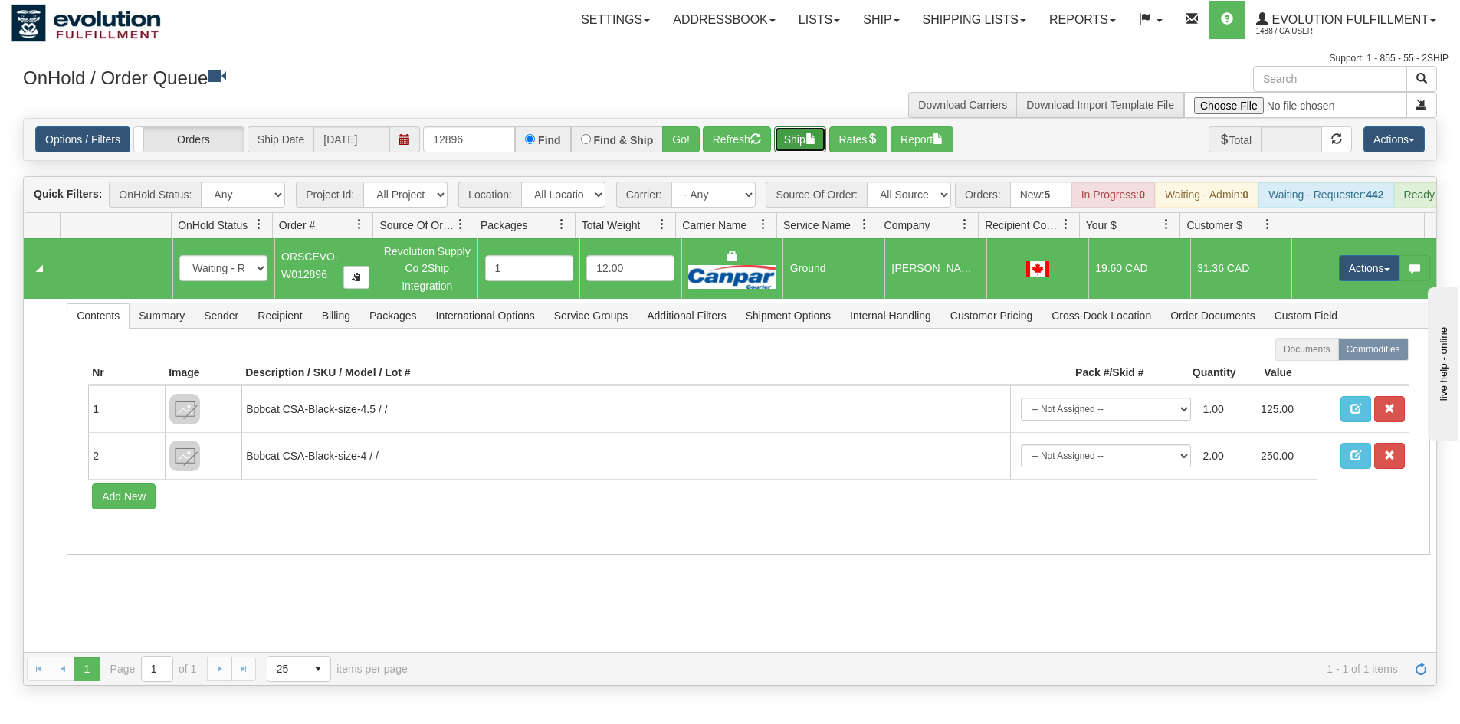
click at [799, 146] on button "Ship" at bounding box center [800, 139] width 52 height 26
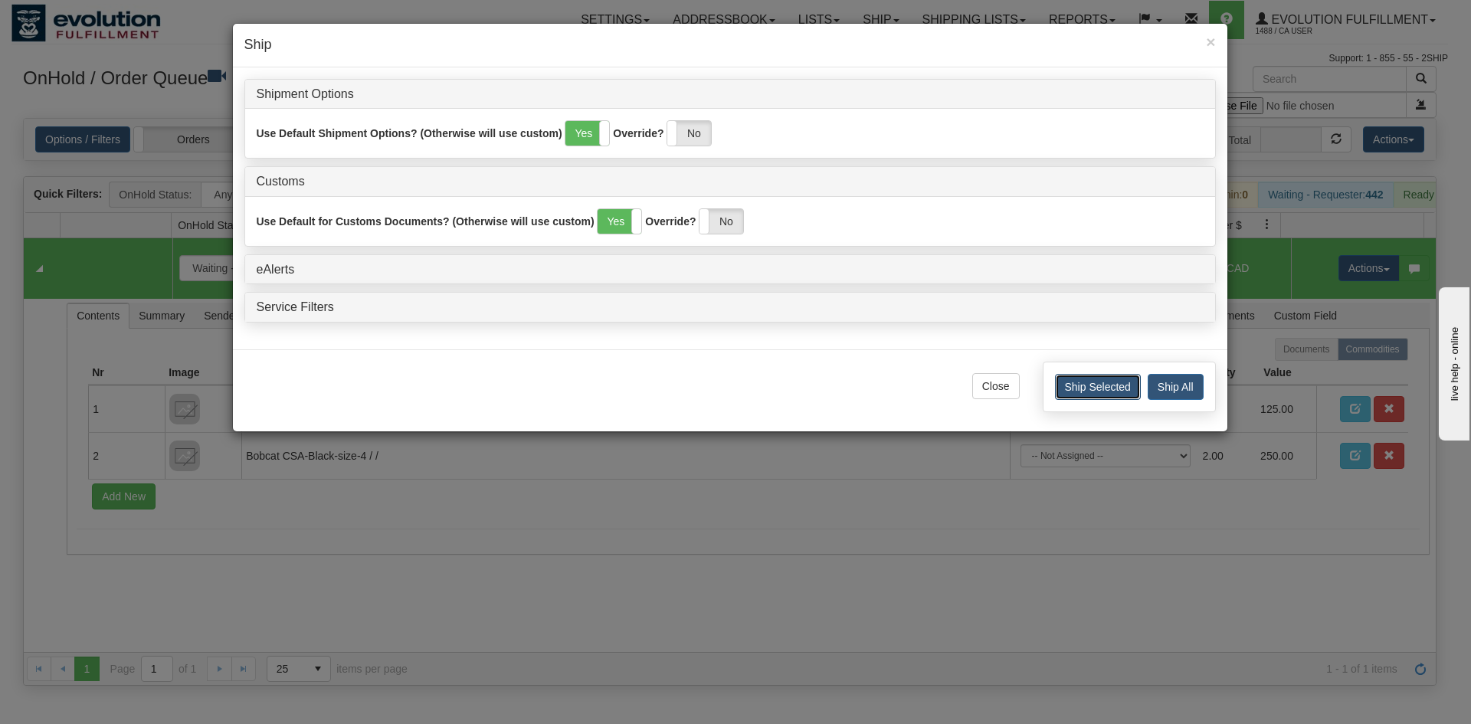
click at [1064, 382] on button "Ship Selected" at bounding box center [1098, 387] width 86 height 26
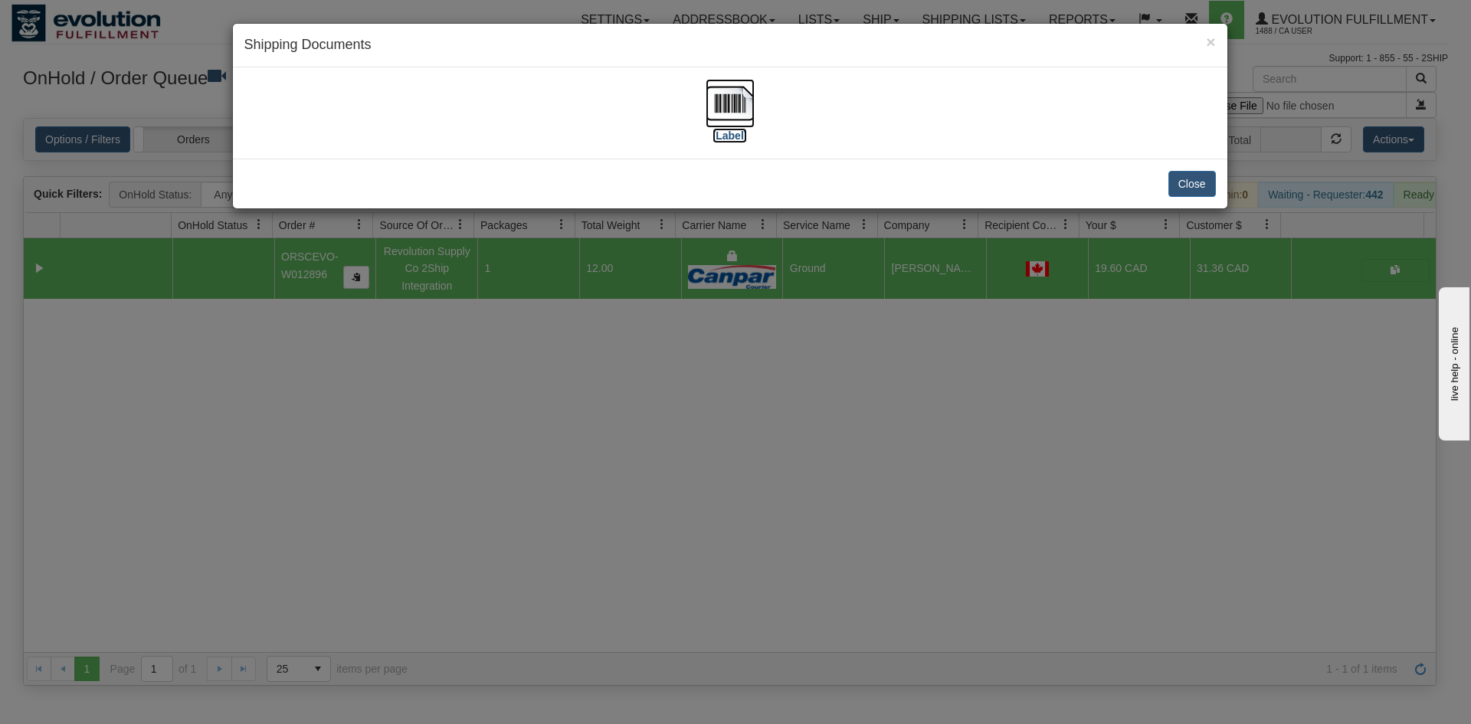
click at [733, 113] on img at bounding box center [730, 103] width 49 height 49
click at [1195, 181] on button "Close" at bounding box center [1193, 184] width 48 height 26
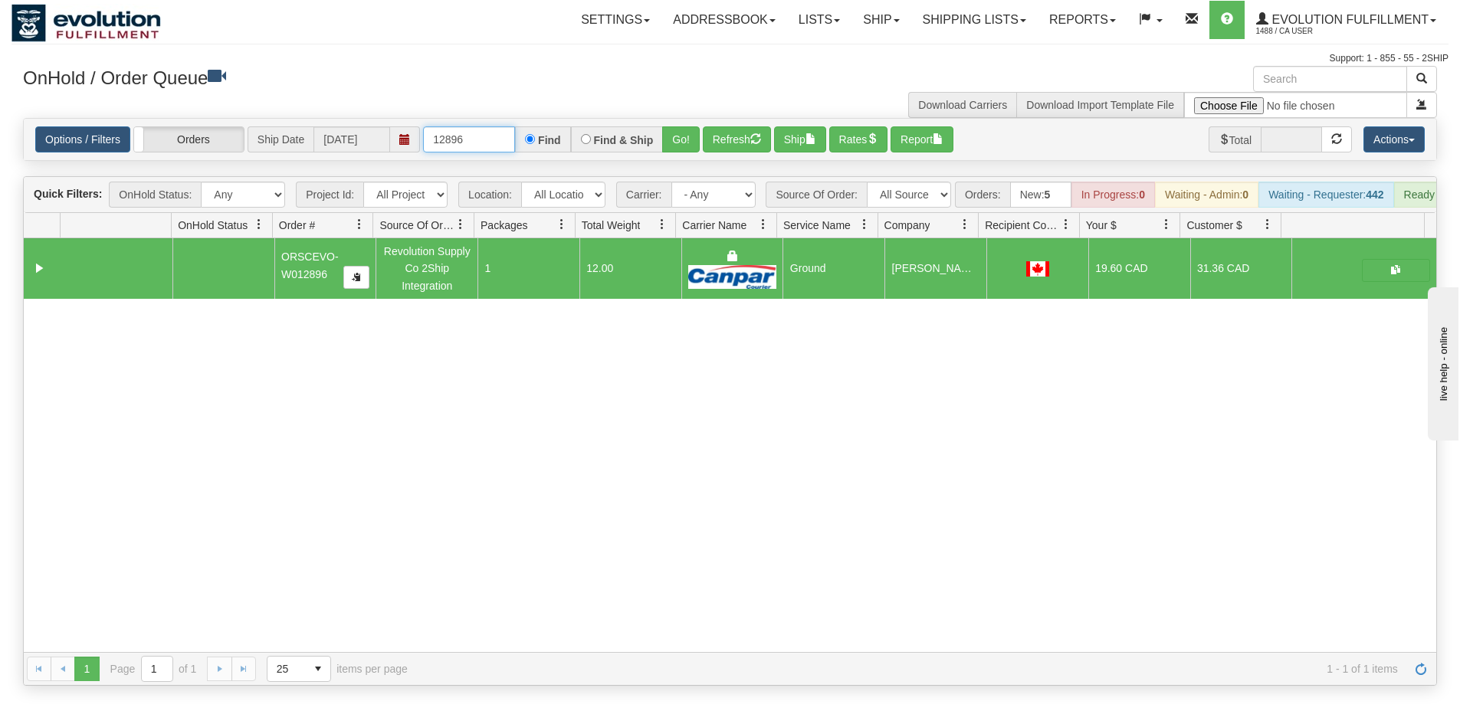
drag, startPoint x: 444, startPoint y: 142, endPoint x: 494, endPoint y: 139, distance: 49.9
click at [494, 139] on input "12896" at bounding box center [469, 139] width 92 height 26
type input "12904"
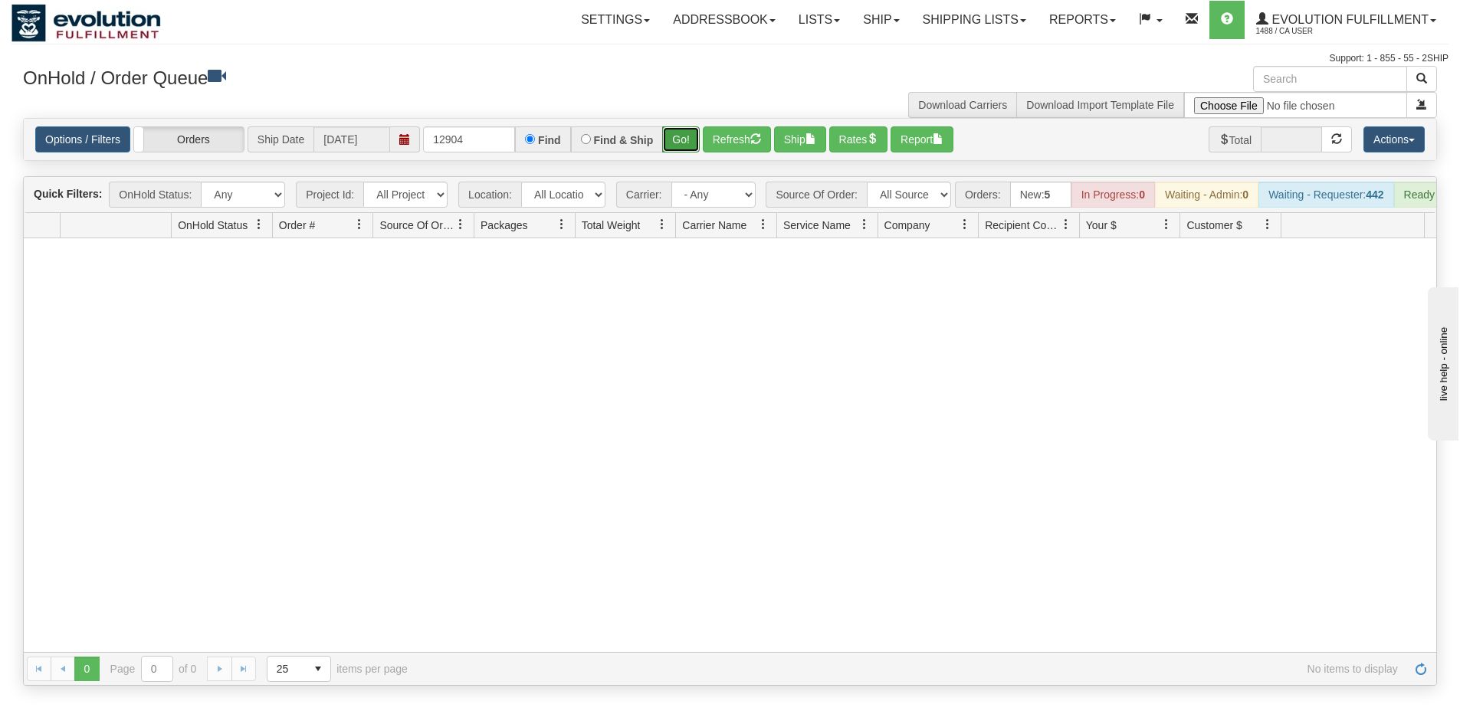
click at [689, 139] on button "Go!" at bounding box center [681, 139] width 38 height 26
click at [942, 21] on link "Shipping lists" at bounding box center [974, 20] width 126 height 38
click at [687, 139] on button "Go!" at bounding box center [681, 139] width 38 height 26
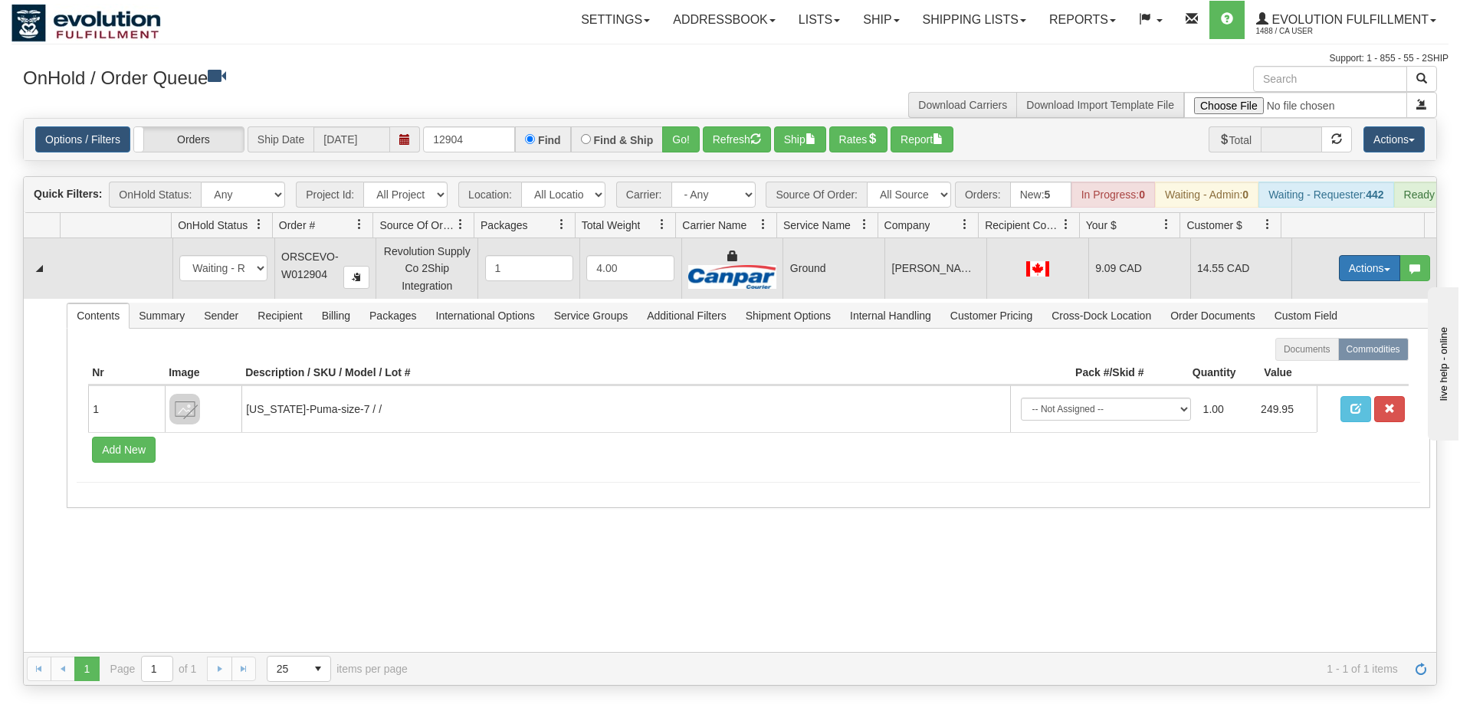
click at [1353, 280] on button "Actions" at bounding box center [1369, 268] width 61 height 26
click at [1328, 343] on span "Rate All Services" at bounding box center [1338, 337] width 92 height 12
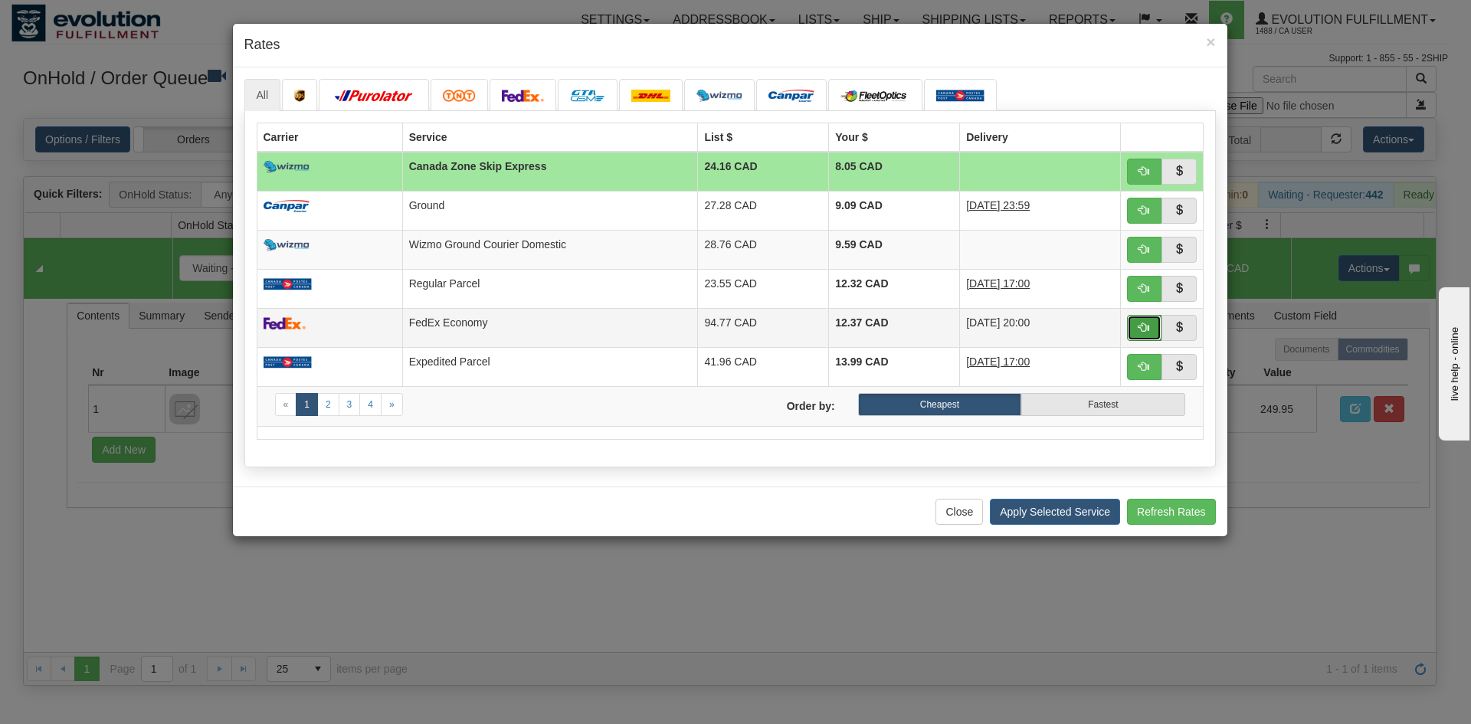
click at [1143, 328] on span "button" at bounding box center [1144, 327] width 11 height 11
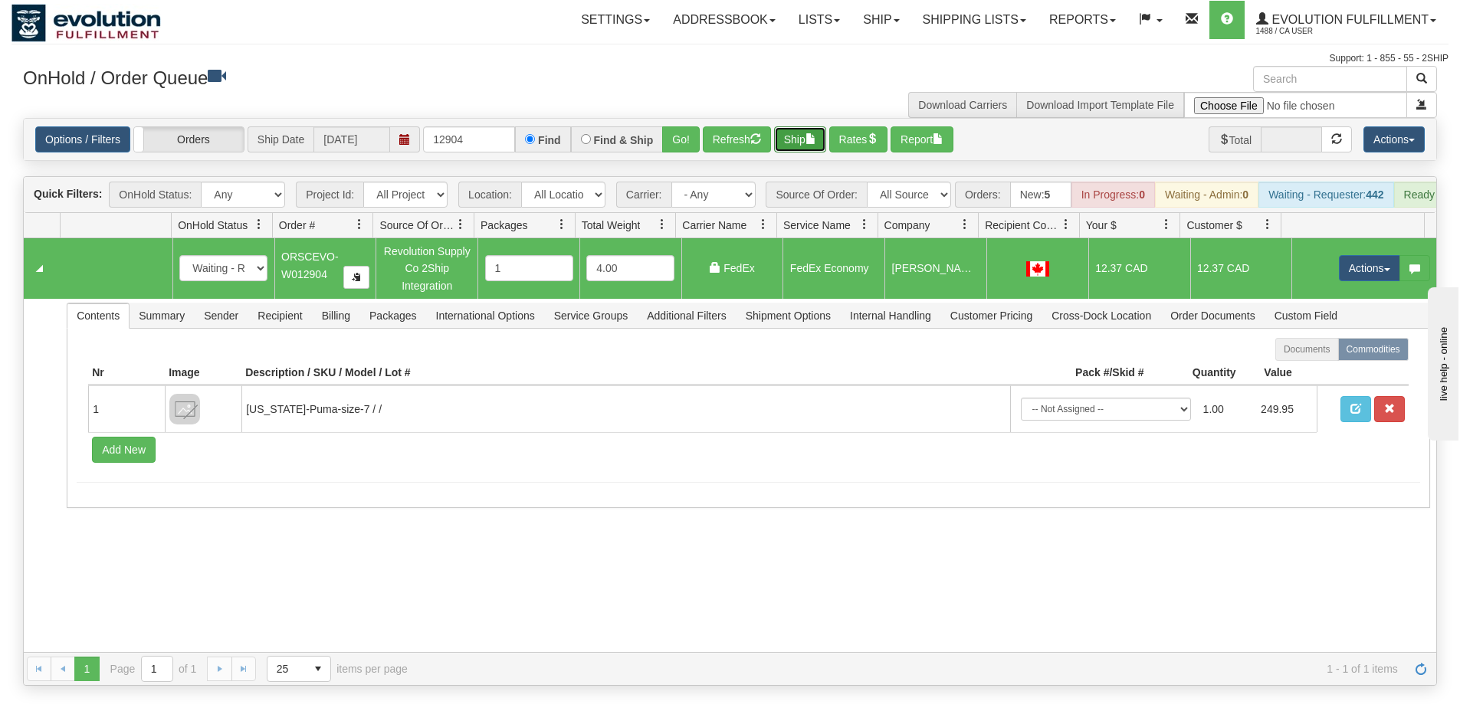
click at [792, 145] on button "Ship" at bounding box center [800, 139] width 52 height 26
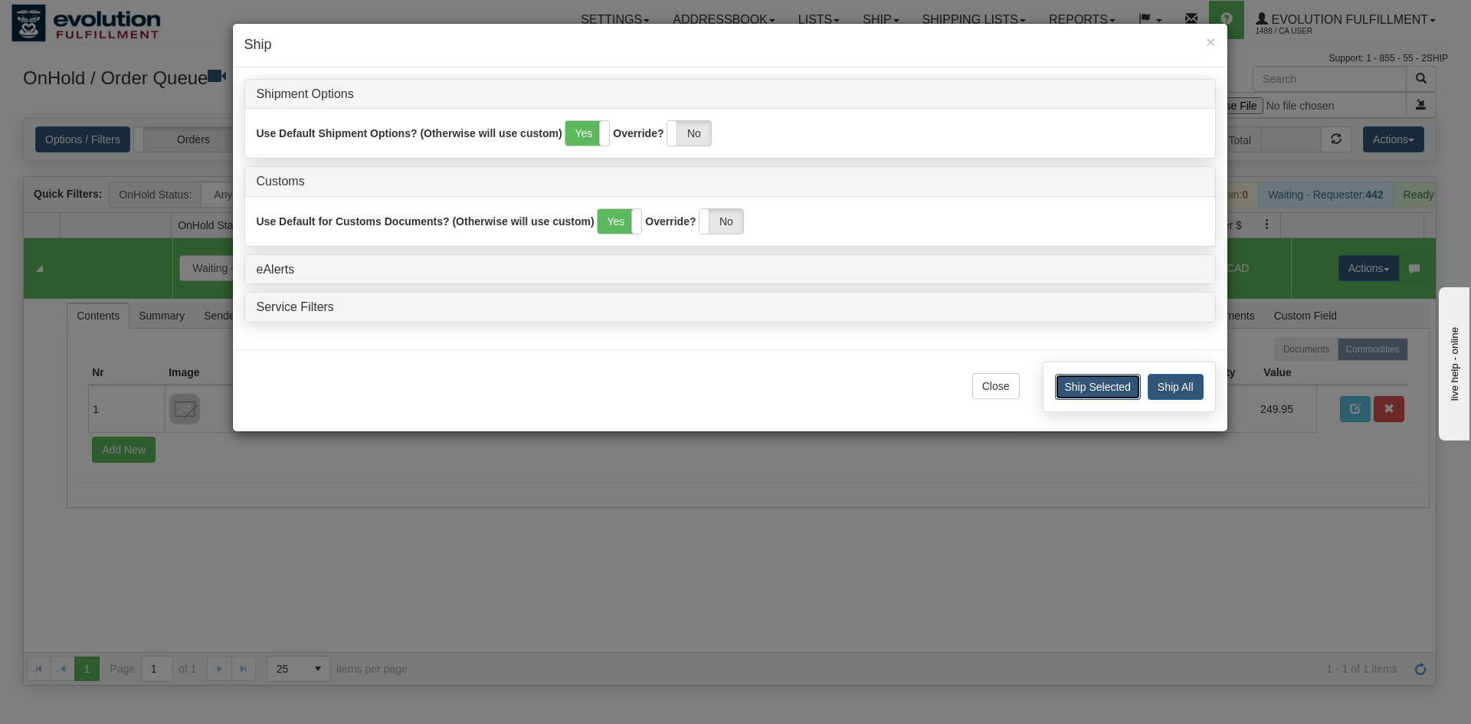
click at [1098, 385] on button "Ship Selected" at bounding box center [1098, 387] width 86 height 26
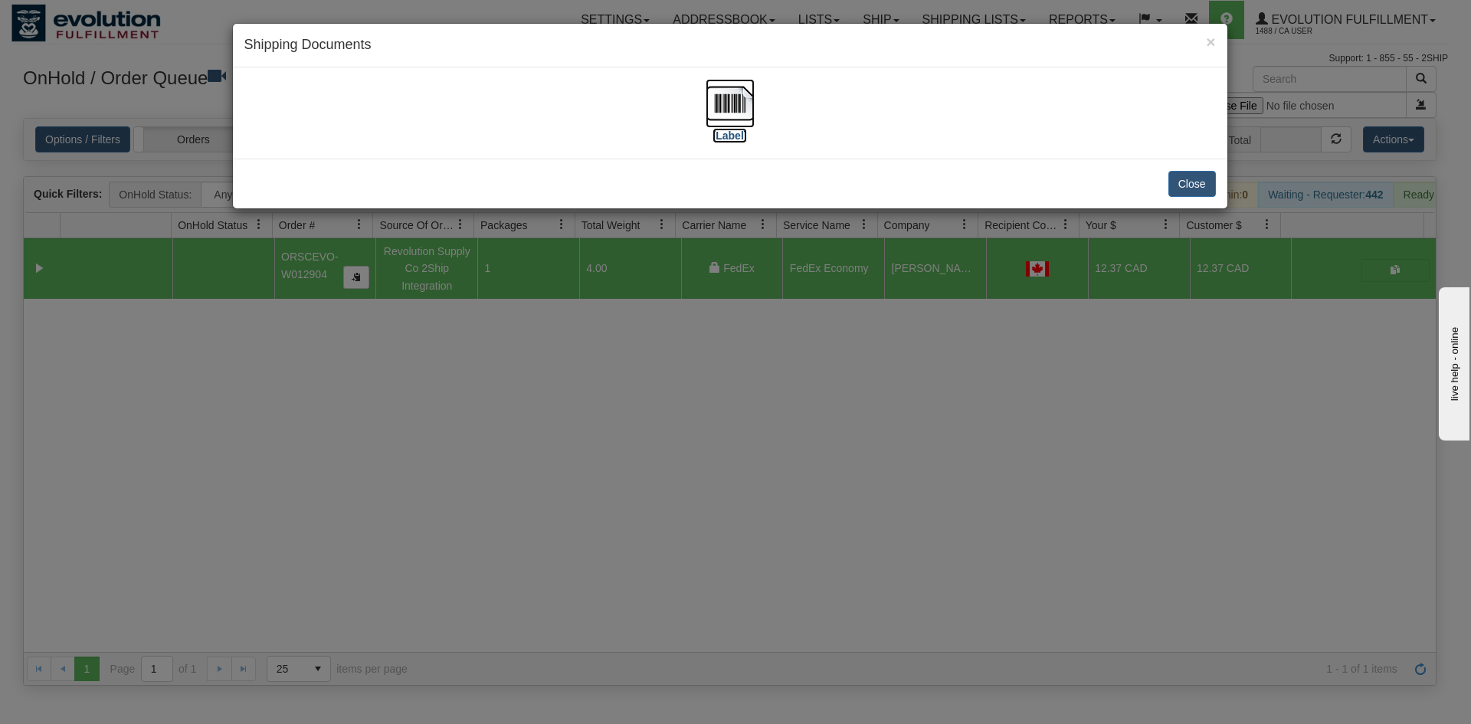
click at [723, 116] on img at bounding box center [730, 103] width 49 height 49
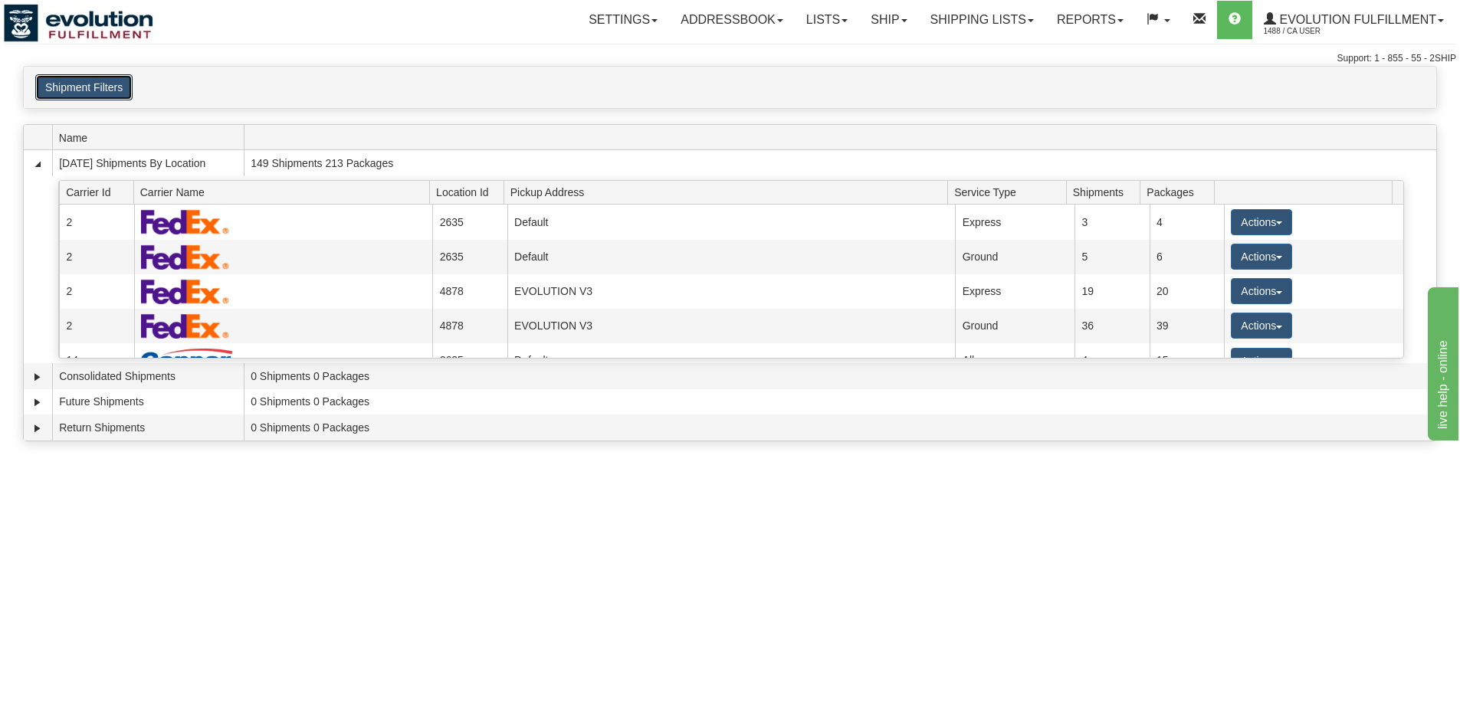
click at [99, 74] on div "Shipment Filters Website Agent Client User" at bounding box center [730, 87] width 1412 height 41
click at [110, 79] on button "Shipment Filters" at bounding box center [83, 87] width 97 height 26
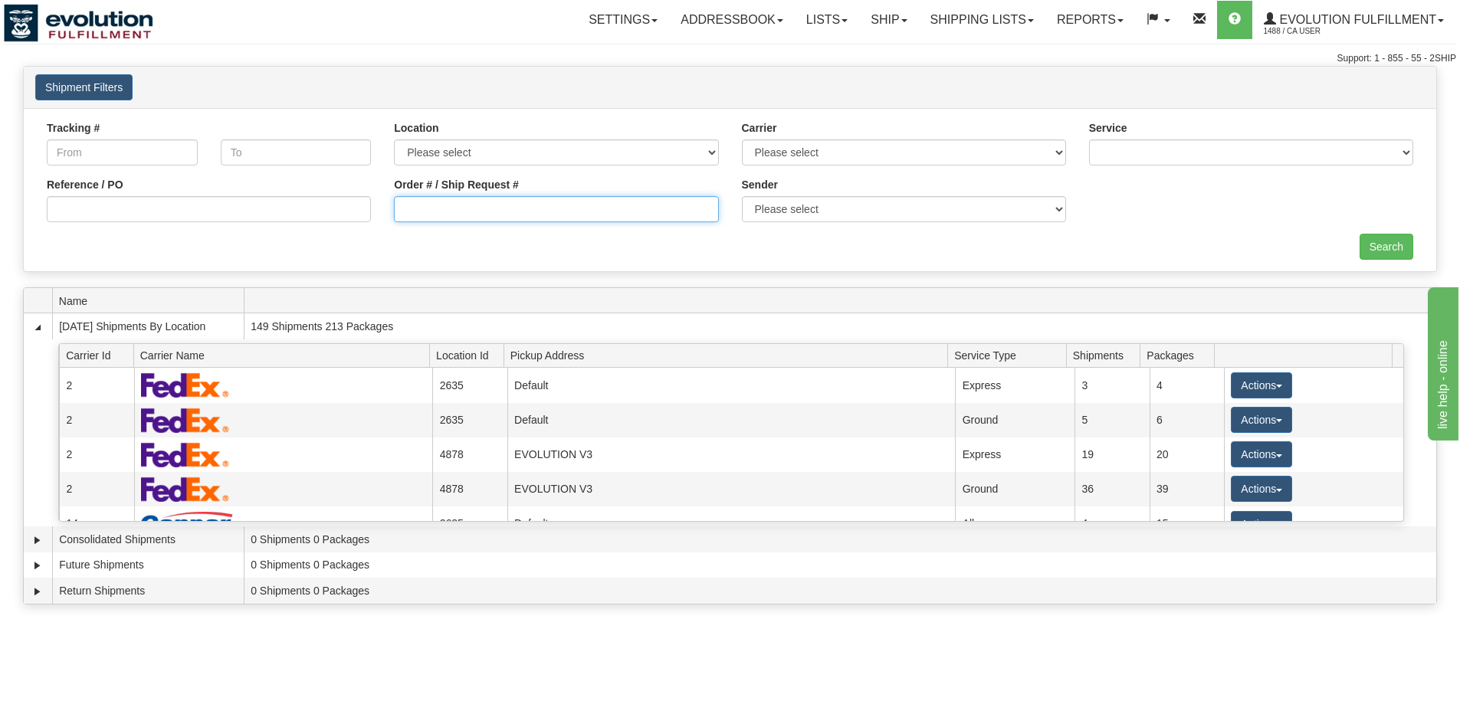
click at [464, 205] on input "Order # / Ship Request #" at bounding box center [556, 209] width 324 height 26
type input "12903"
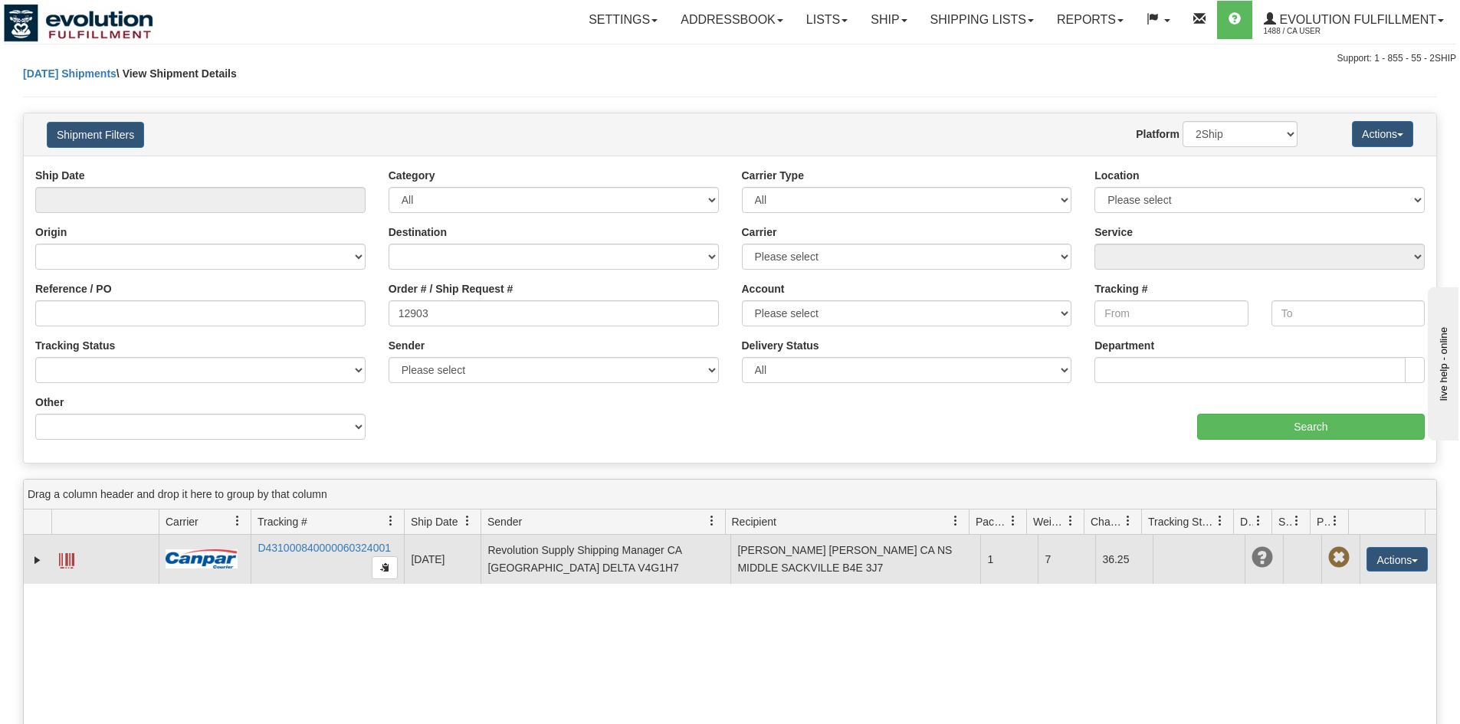
click at [67, 563] on span at bounding box center [66, 560] width 15 height 15
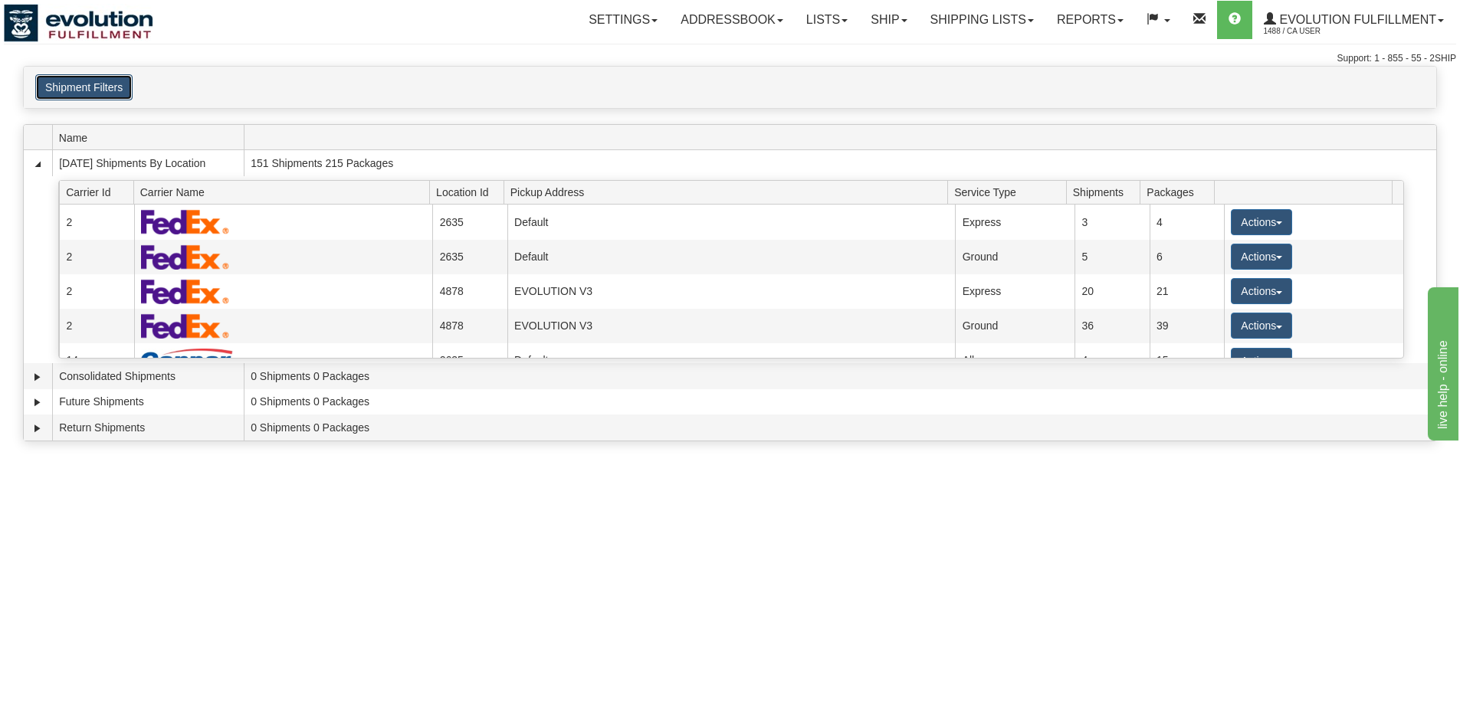
click at [118, 85] on button "Shipment Filters" at bounding box center [83, 87] width 97 height 26
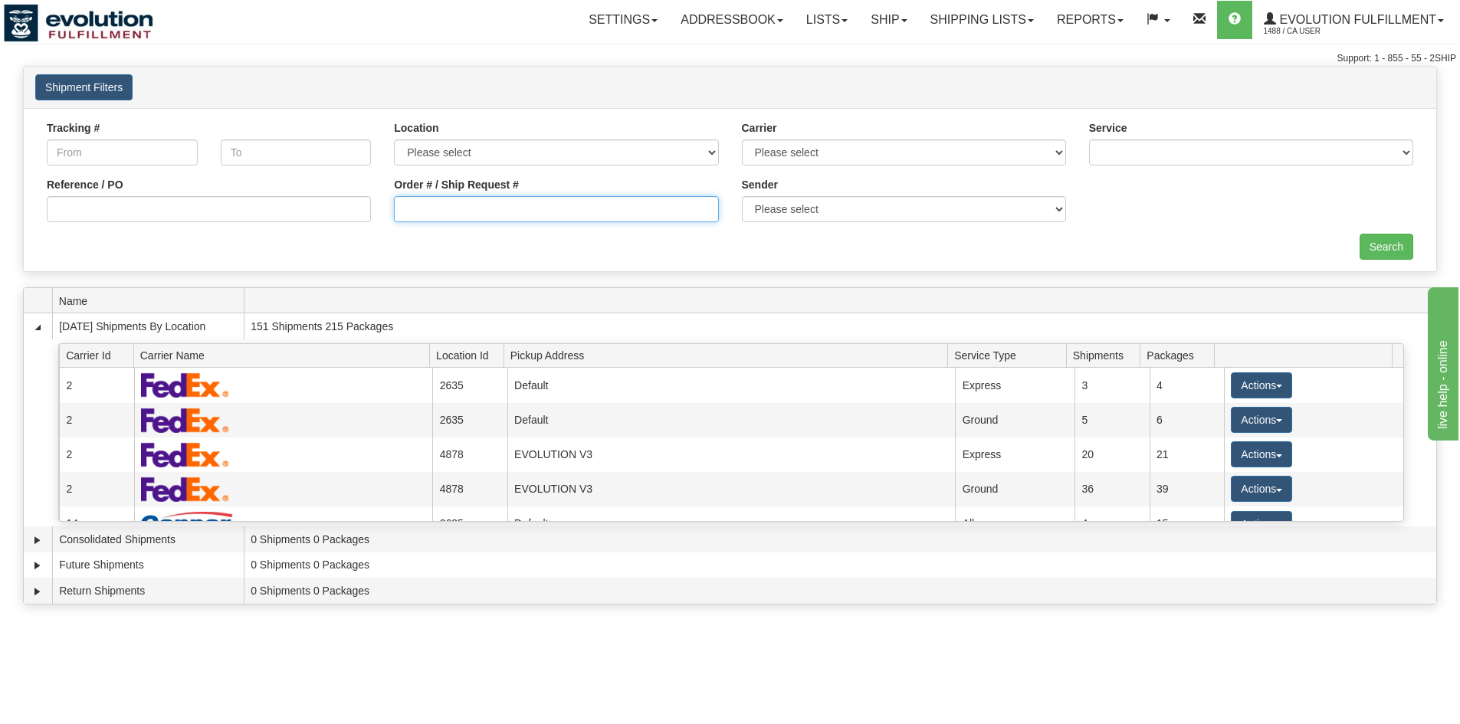
click at [563, 212] on input "Order # / Ship Request #" at bounding box center [556, 209] width 324 height 26
type input "12904"
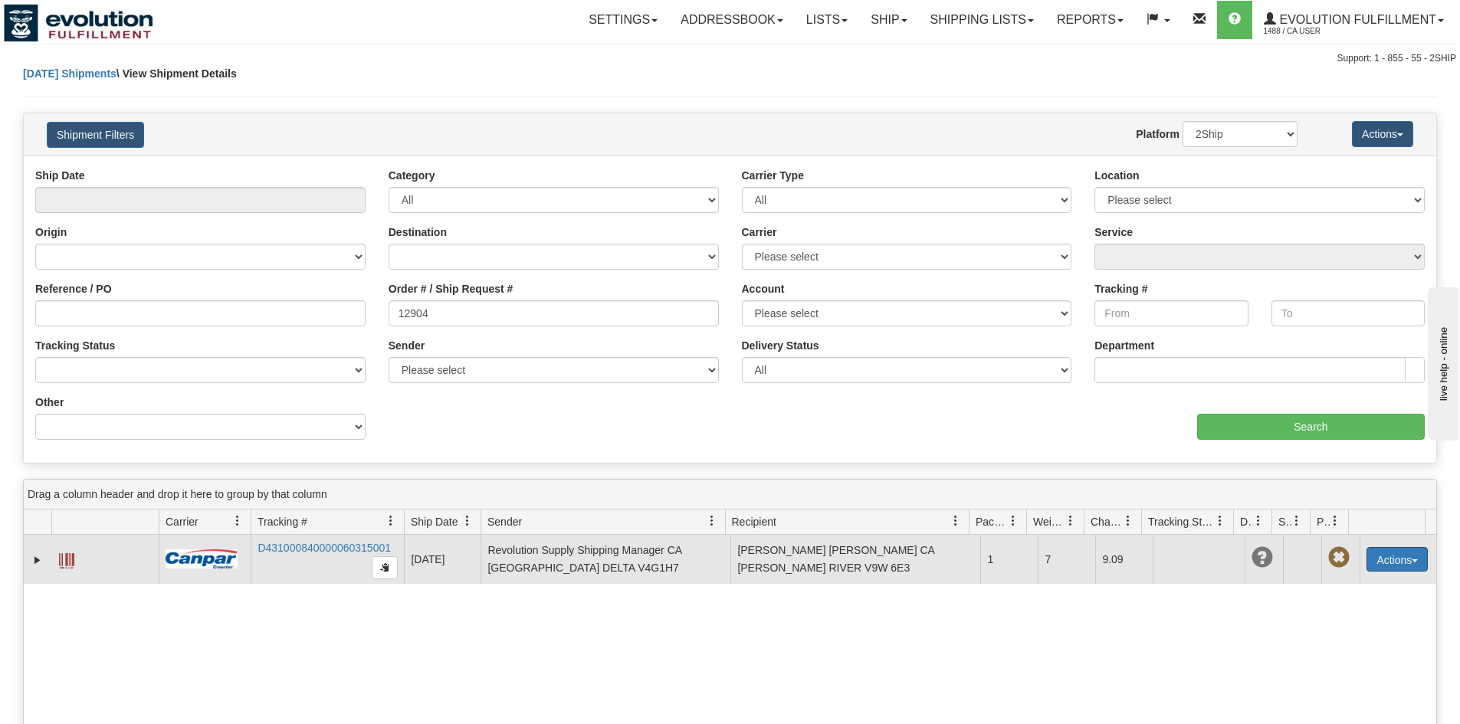
click at [1393, 566] on button "Actions" at bounding box center [1396, 559] width 61 height 25
click at [1300, 652] on link "Delete" at bounding box center [1347, 648] width 159 height 20
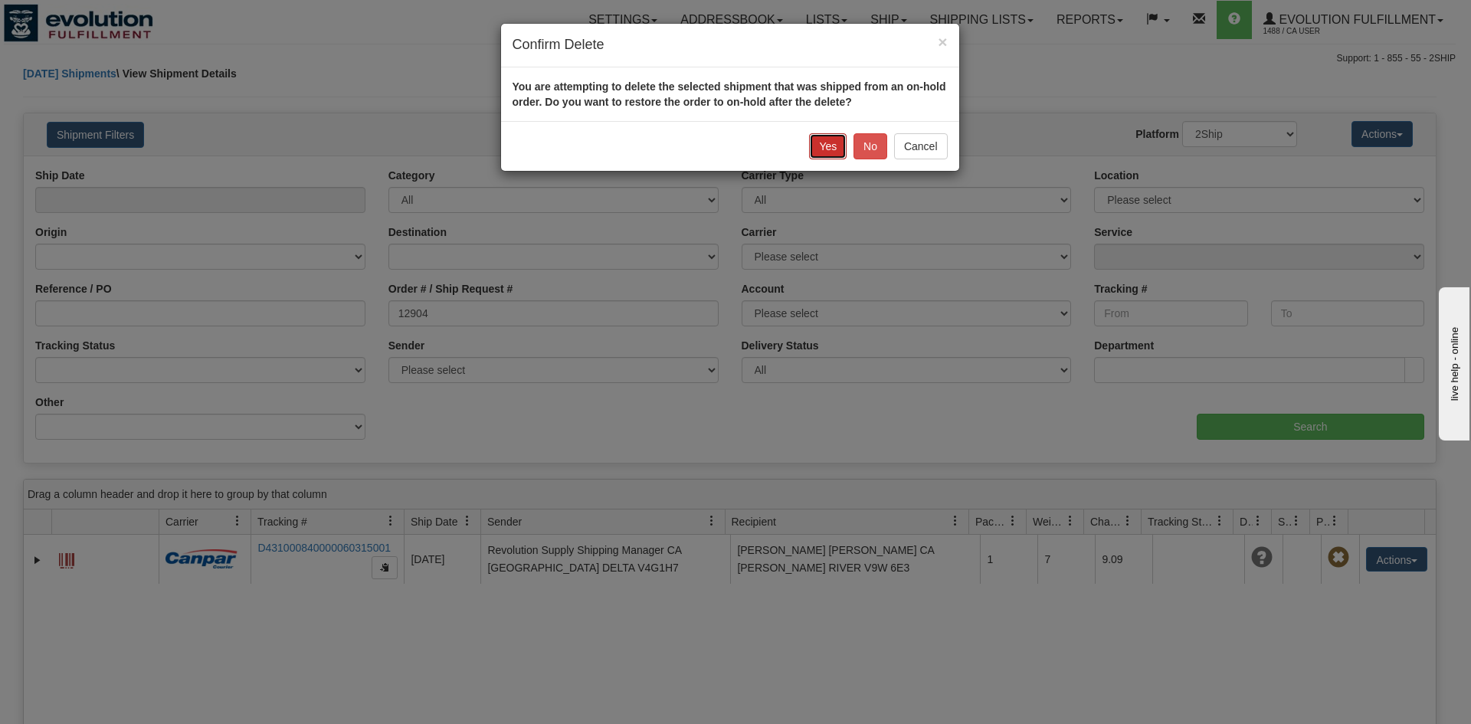
click at [832, 146] on button "Yes" at bounding box center [828, 146] width 38 height 26
